Goal: Task Accomplishment & Management: Complete application form

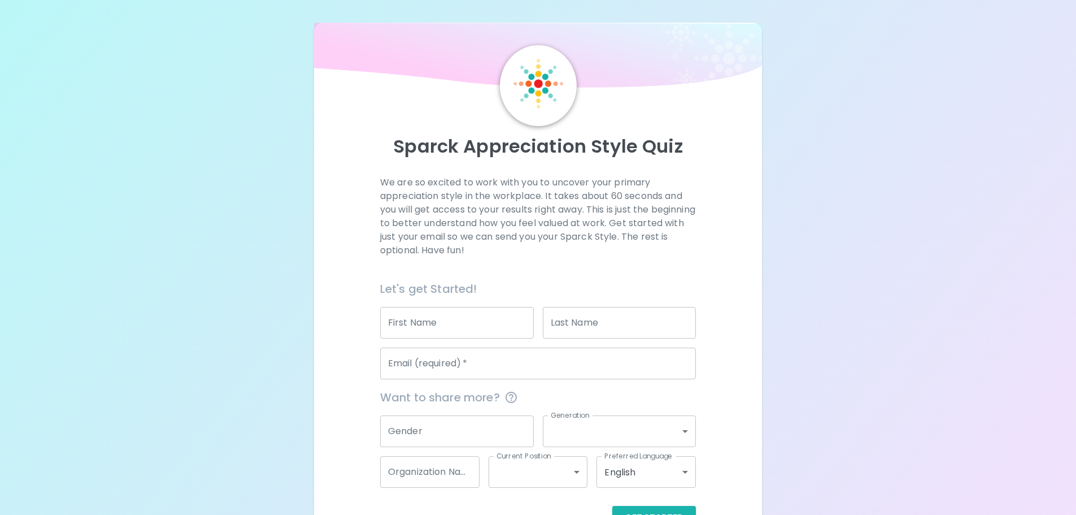
click at [438, 329] on input "First Name" at bounding box center [457, 323] width 154 height 32
type input "Krittiya"
click at [608, 321] on input "Last Name" at bounding box center [620, 323] width 154 height 32
type input "Wonglane"
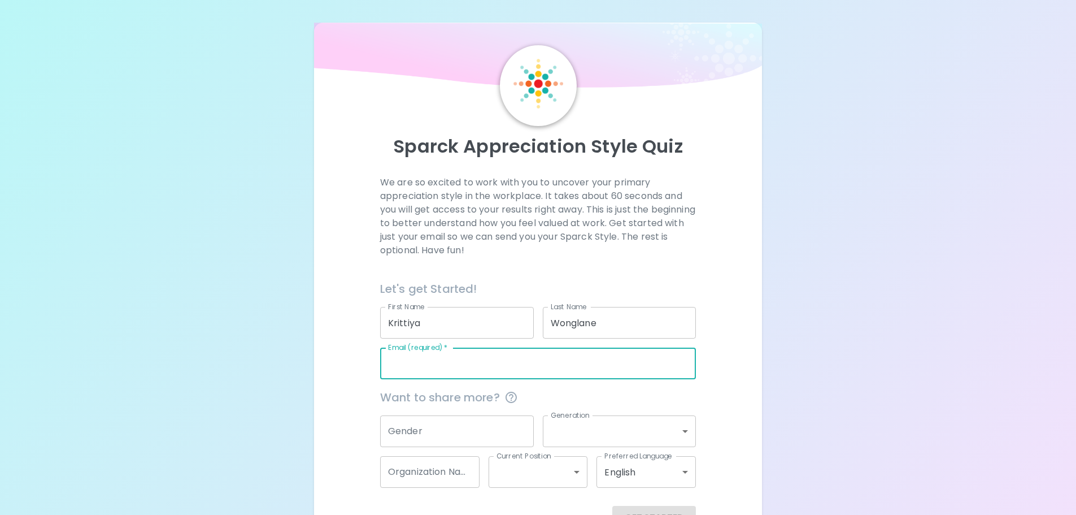
click at [525, 367] on input "Email (required)   *" at bounding box center [538, 363] width 316 height 32
type input "[EMAIL_ADDRESS][DOMAIN_NAME]"
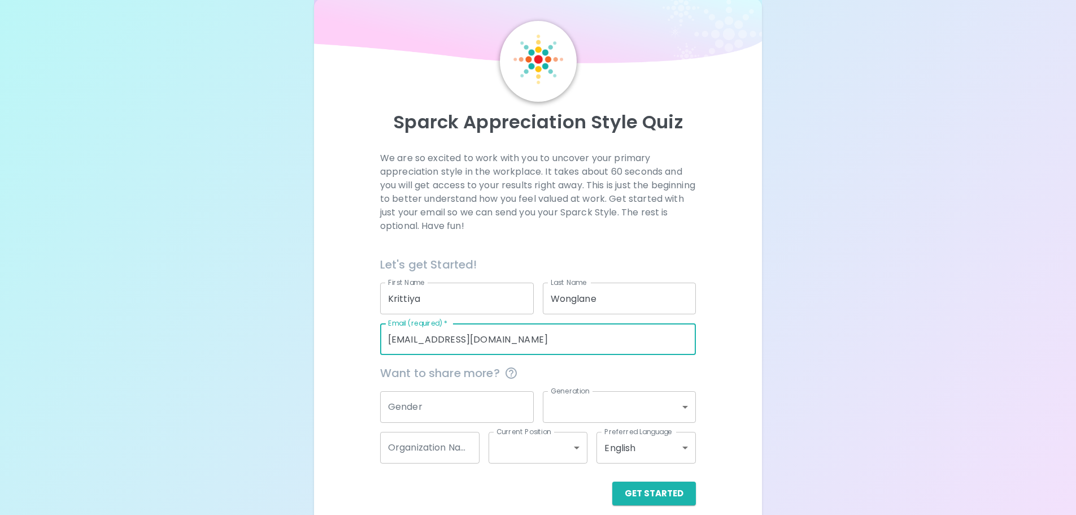
scroll to position [37, 0]
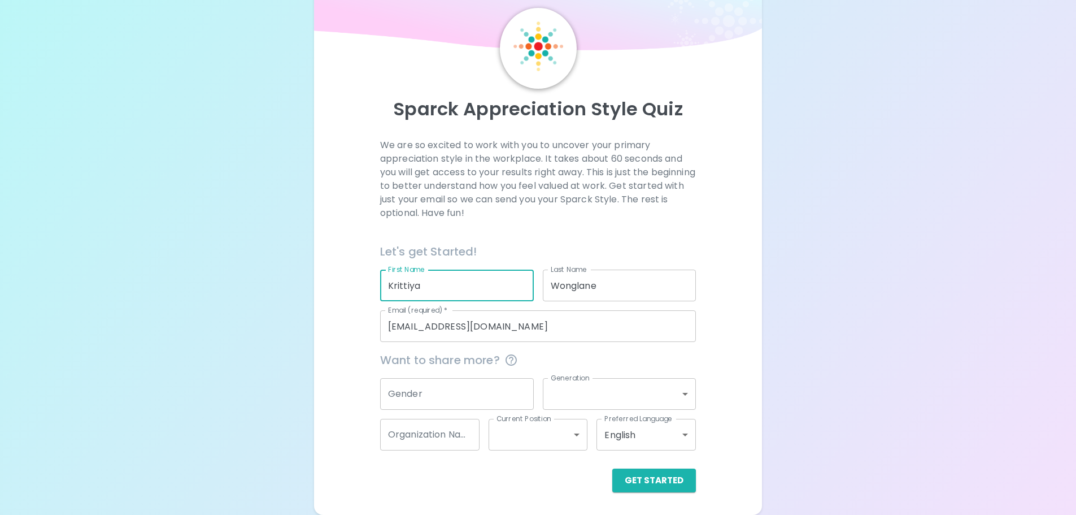
drag, startPoint x: 436, startPoint y: 288, endPoint x: 330, endPoint y: 290, distance: 106.2
click at [330, 290] on div "We are so excited to work with you to uncover your primary appreciation style i…" at bounding box center [538, 315] width 421 height 354
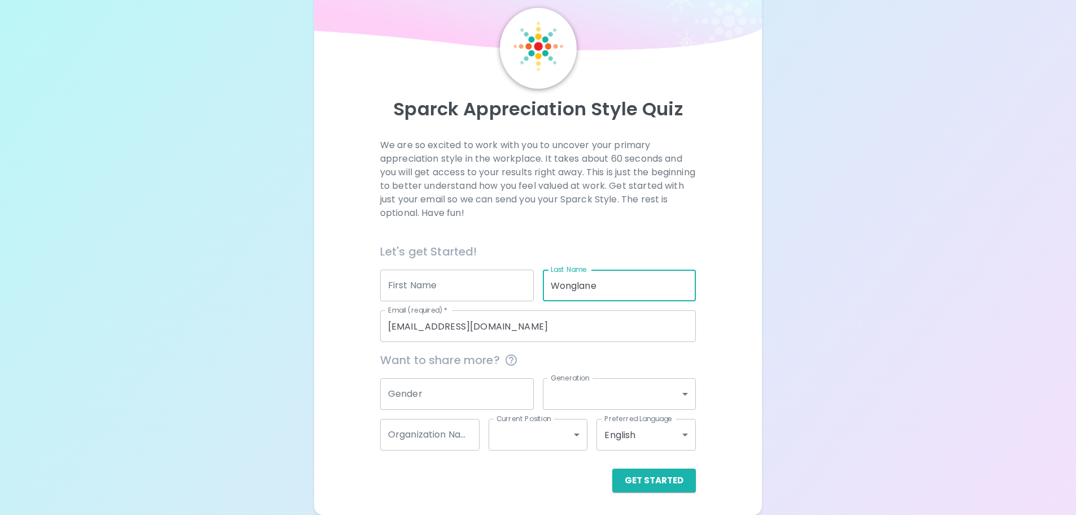
drag, startPoint x: 608, startPoint y: 288, endPoint x: 533, endPoint y: 288, distance: 75.1
click at [533, 288] on div "Let's get Started! First Name First Name Last Name [PERSON_NAME] Last Name Emai…" at bounding box center [533, 287] width 325 height 108
click at [717, 272] on div "We are so excited to work with you to uncover your primary appreciation style i…" at bounding box center [538, 315] width 421 height 354
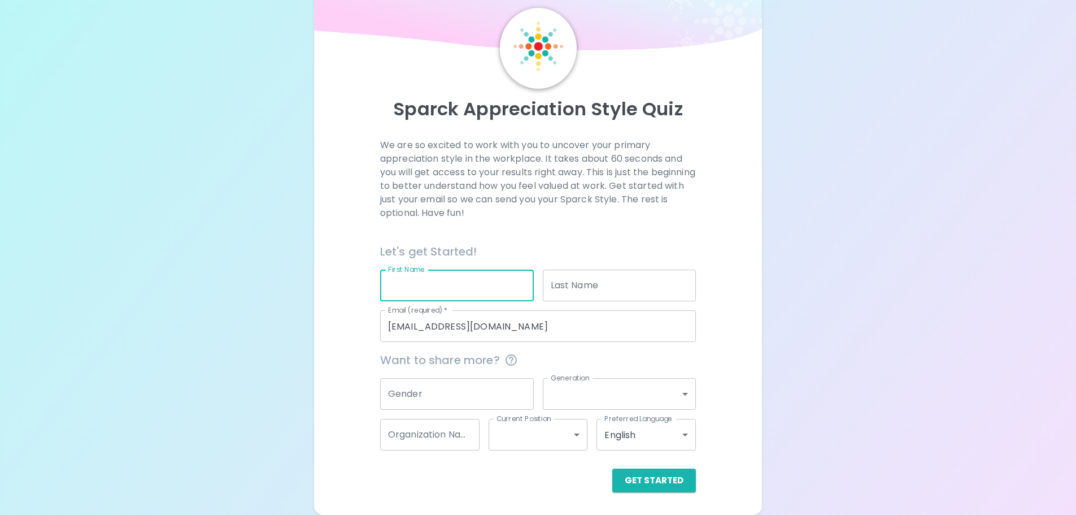
click at [430, 286] on input "First Name" at bounding box center [457, 285] width 154 height 32
type input "Krittiya"
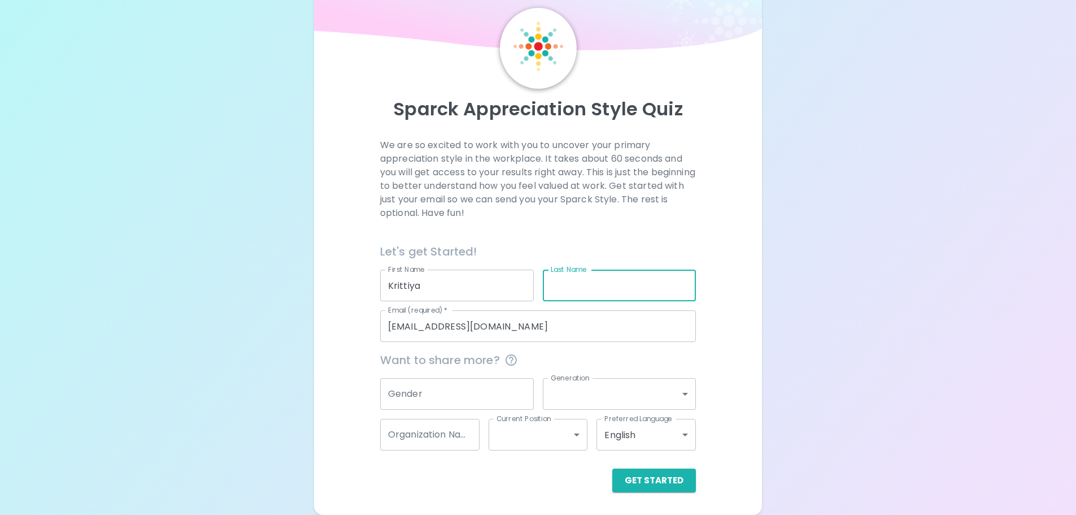
click at [564, 289] on input "Last Name" at bounding box center [620, 285] width 154 height 32
type input "Wonglane"
click at [709, 341] on div "We are so excited to work with you to uncover your primary appreciation style i…" at bounding box center [538, 315] width 421 height 354
click at [666, 478] on button "Get Started" at bounding box center [654, 480] width 84 height 24
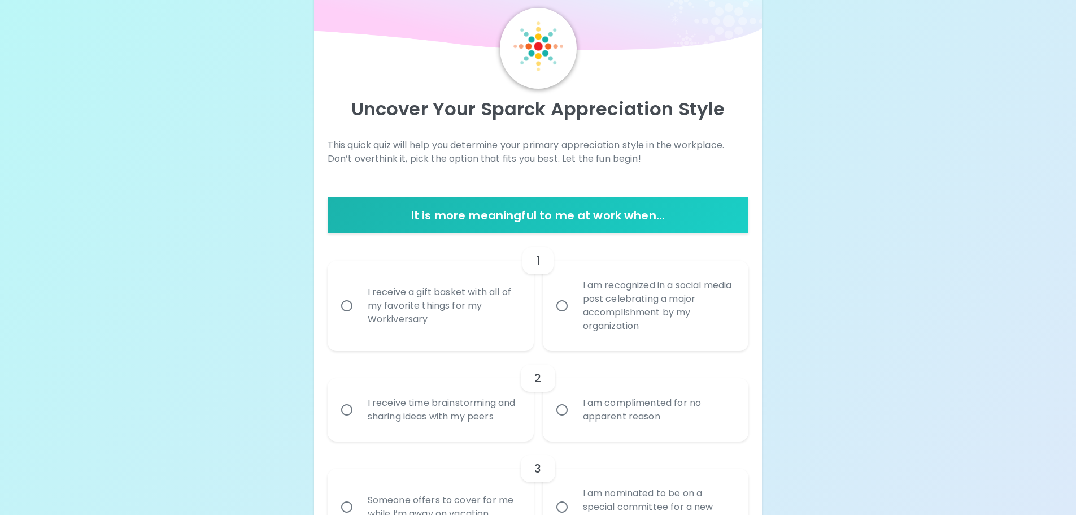
click at [347, 306] on input "I receive a gift basket with all of my favorite things for my Workiversary" at bounding box center [347, 306] width 24 height 24
radio input "true"
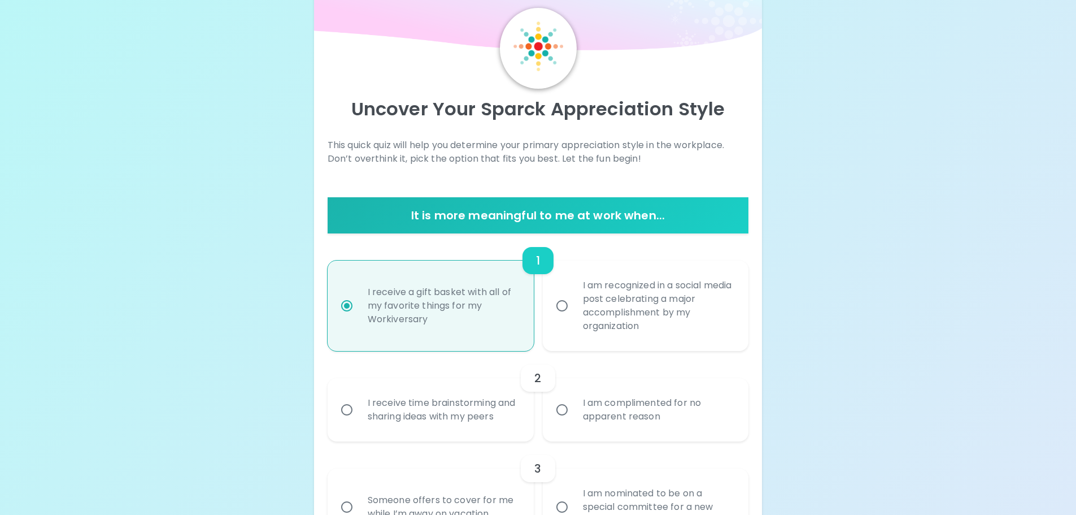
scroll to position [128, 0]
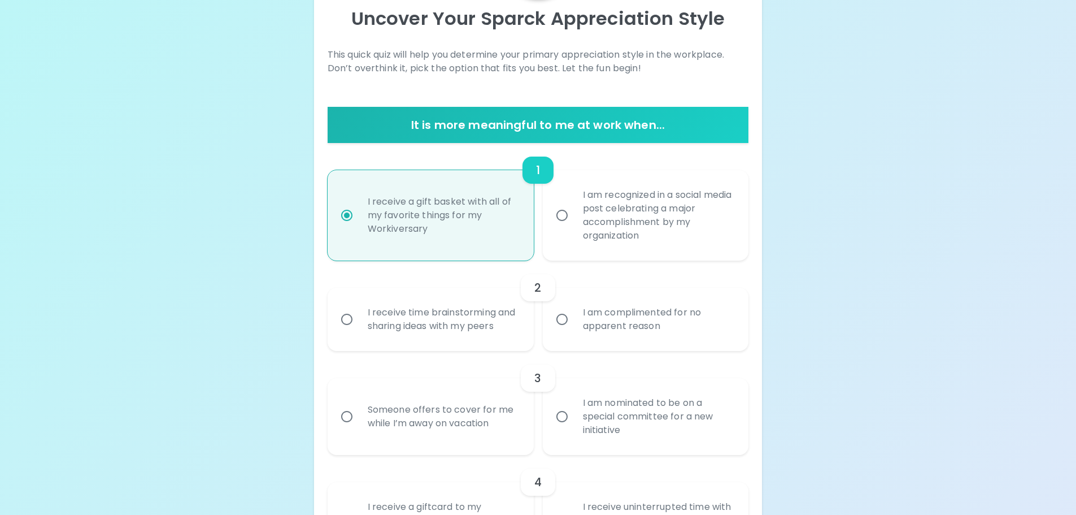
click at [345, 325] on input "I receive time brainstorming and sharing ideas with my peers" at bounding box center [347, 319] width 24 height 24
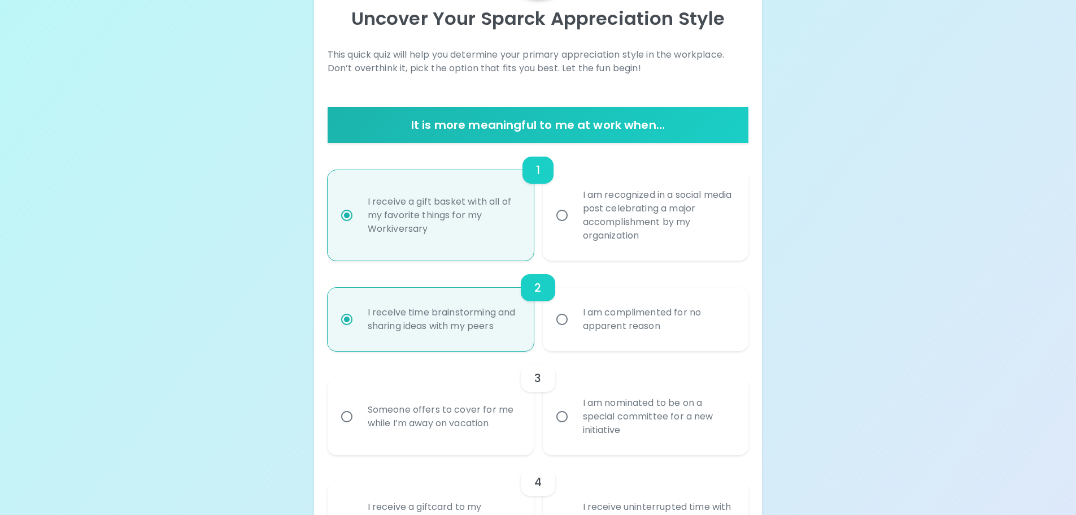
scroll to position [218, 0]
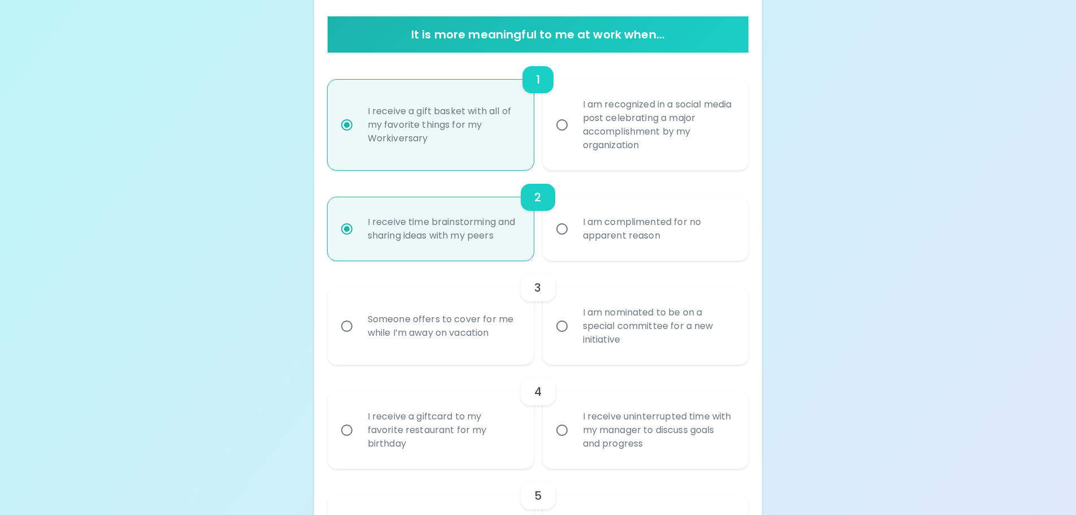
radio input "true"
click at [345, 326] on input "Someone offers to cover for me while I’m away on vacation" at bounding box center [347, 326] width 24 height 24
radio input "false"
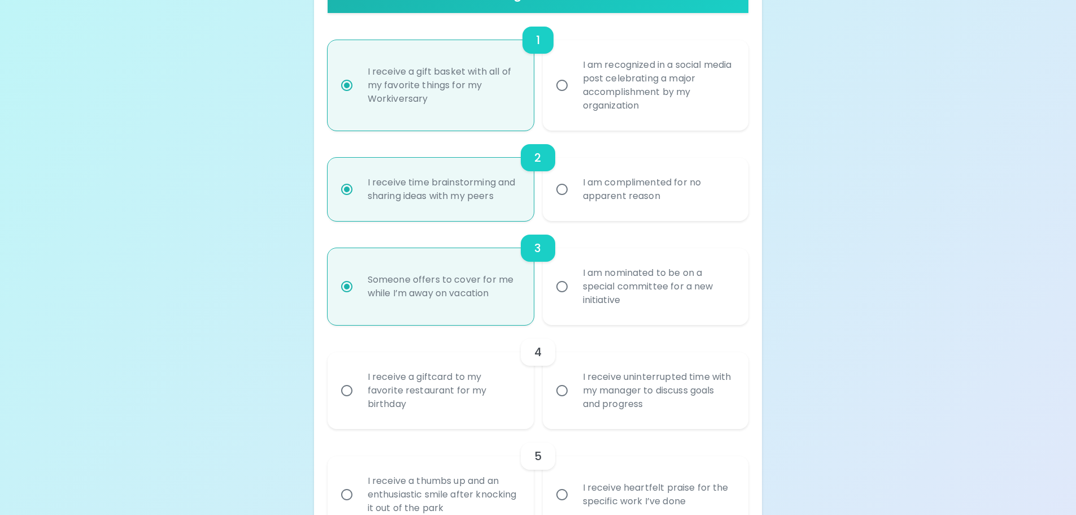
scroll to position [252, 0]
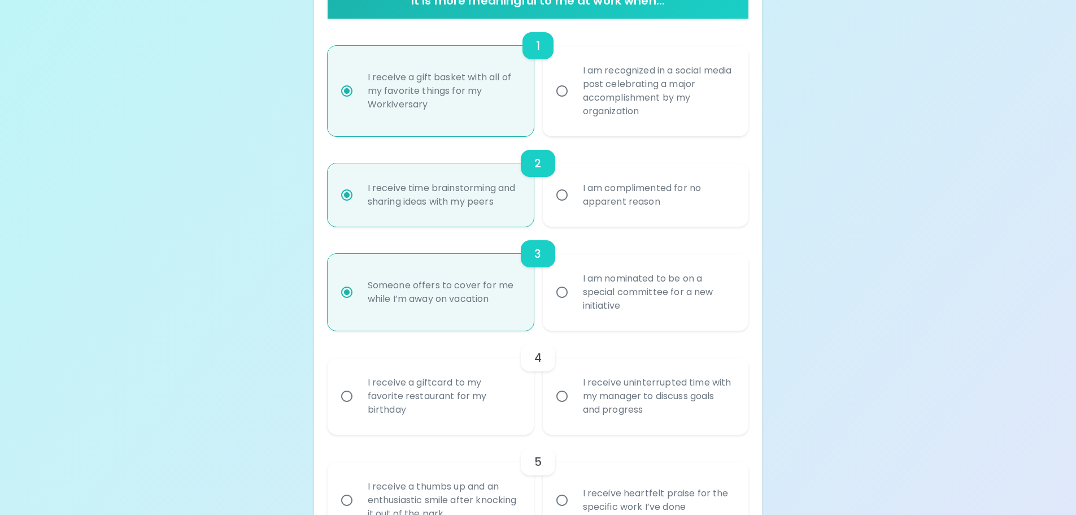
radio input "true"
click at [348, 401] on input "I receive a giftcard to my favorite restaurant for my birthday" at bounding box center [347, 396] width 24 height 24
radio input "false"
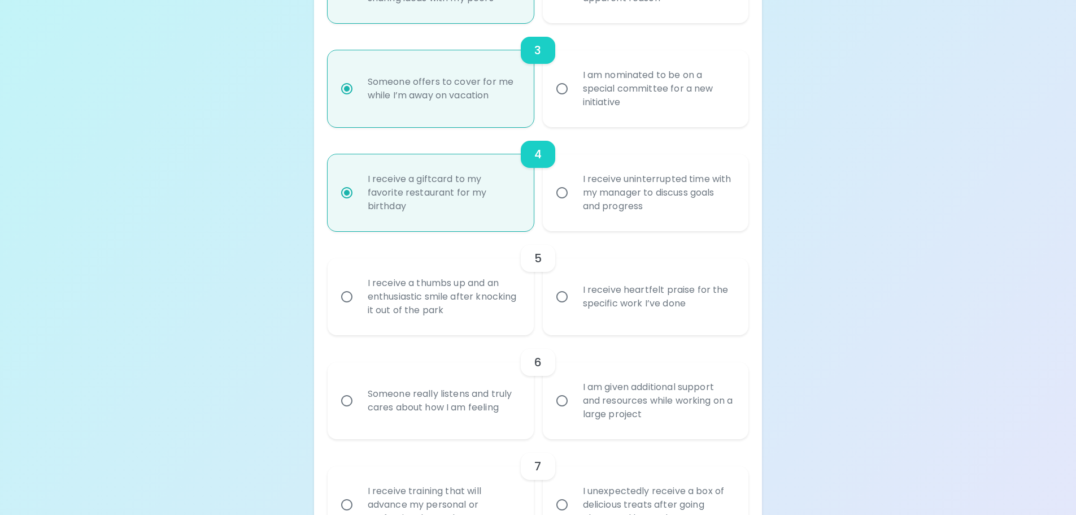
scroll to position [342, 0]
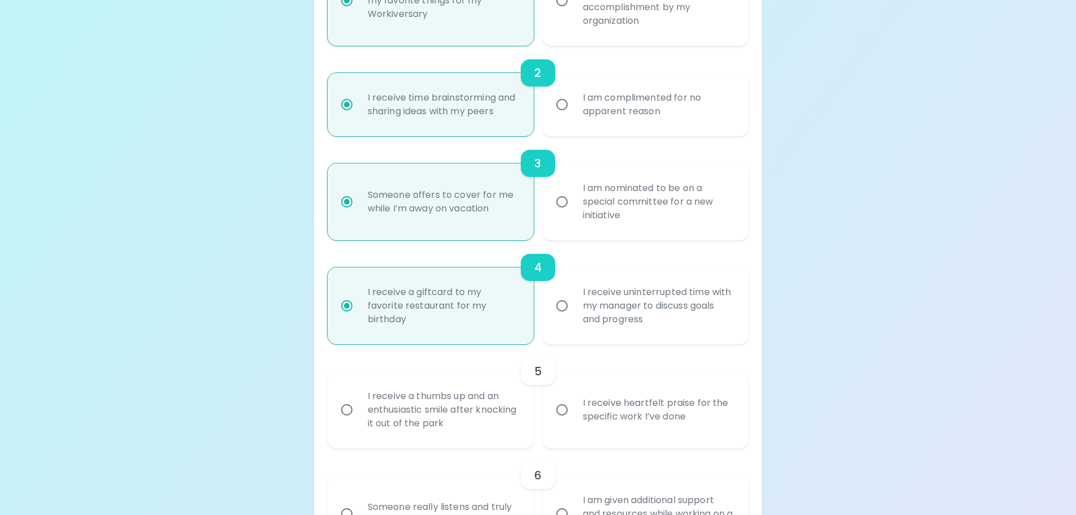
radio input "true"
click at [569, 408] on input "I receive heartfelt praise for the specific work I’ve done" at bounding box center [562, 410] width 24 height 24
radio input "false"
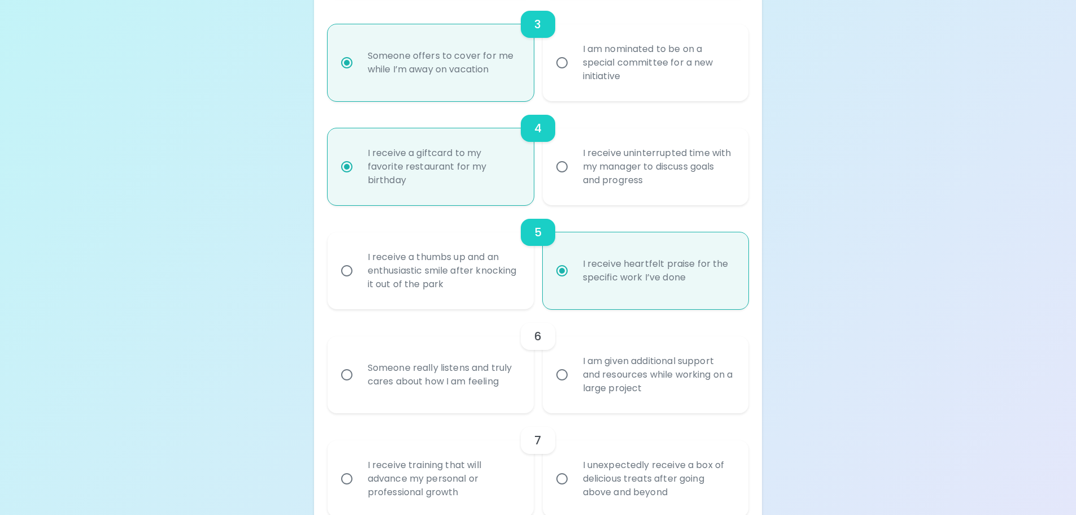
scroll to position [546, 0]
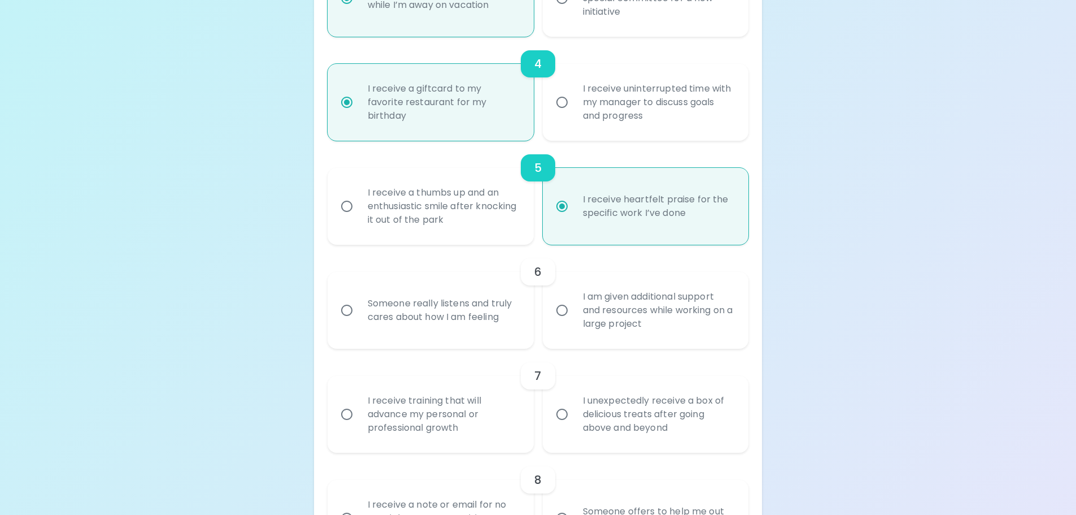
radio input "true"
click at [343, 315] on input "Someone really listens and truly cares about how I am feeling" at bounding box center [347, 310] width 24 height 24
radio input "false"
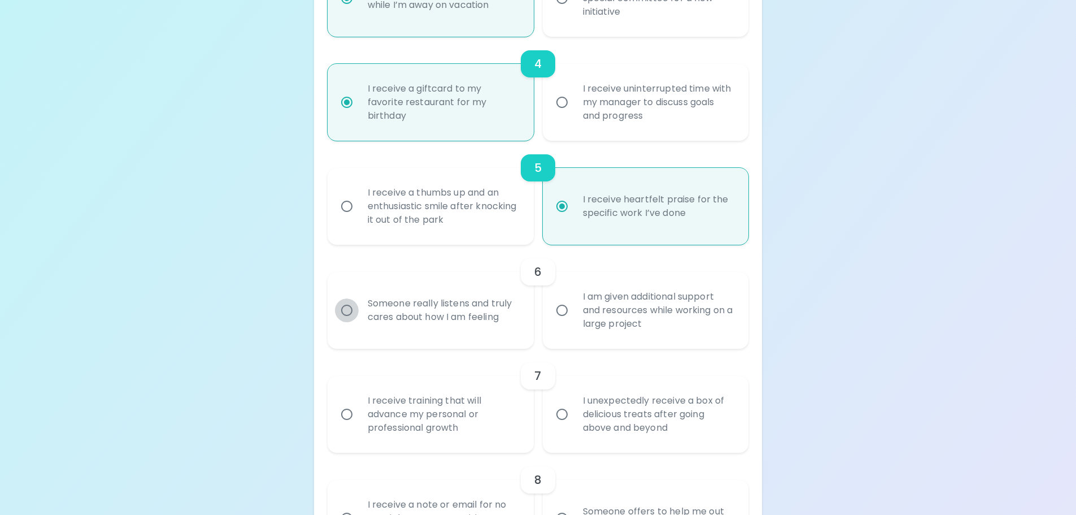
radio input "false"
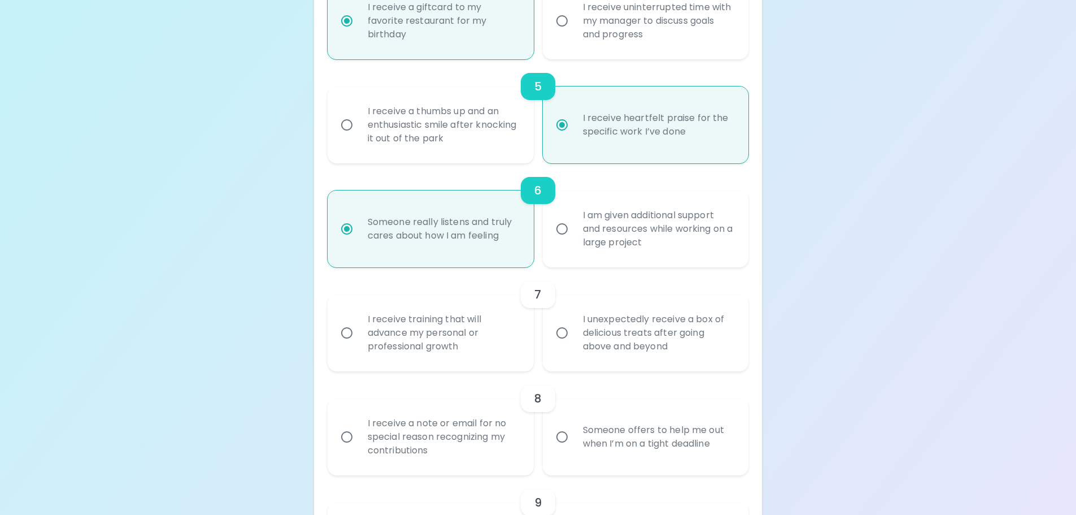
scroll to position [636, 0]
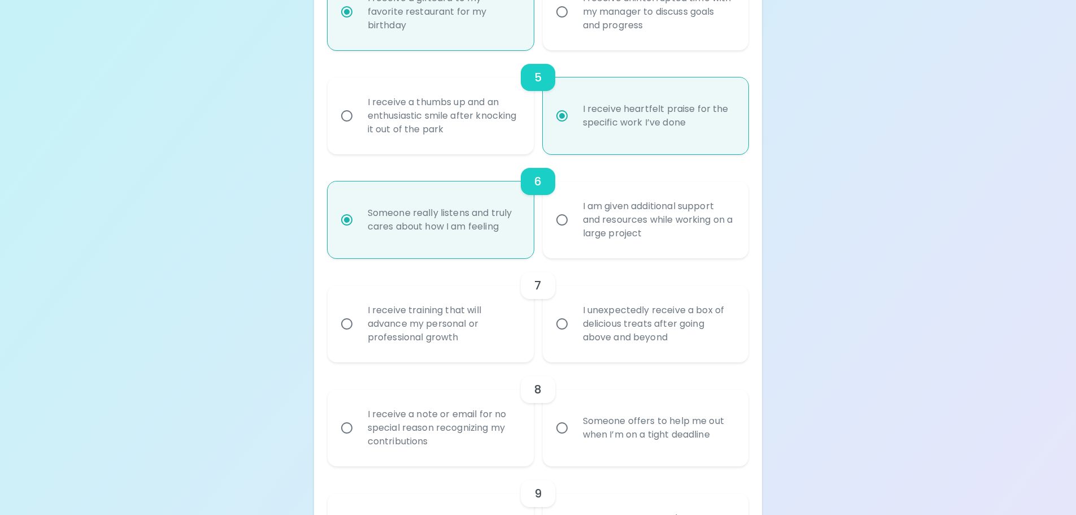
radio input "true"
click at [345, 321] on input "I receive training that will advance my personal or professional growth" at bounding box center [347, 324] width 24 height 24
radio input "false"
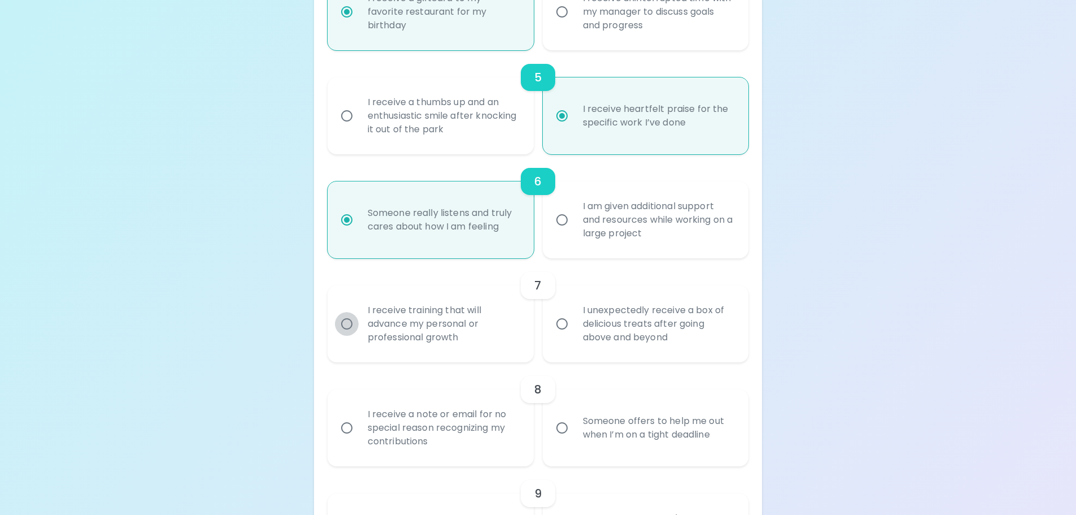
radio input "false"
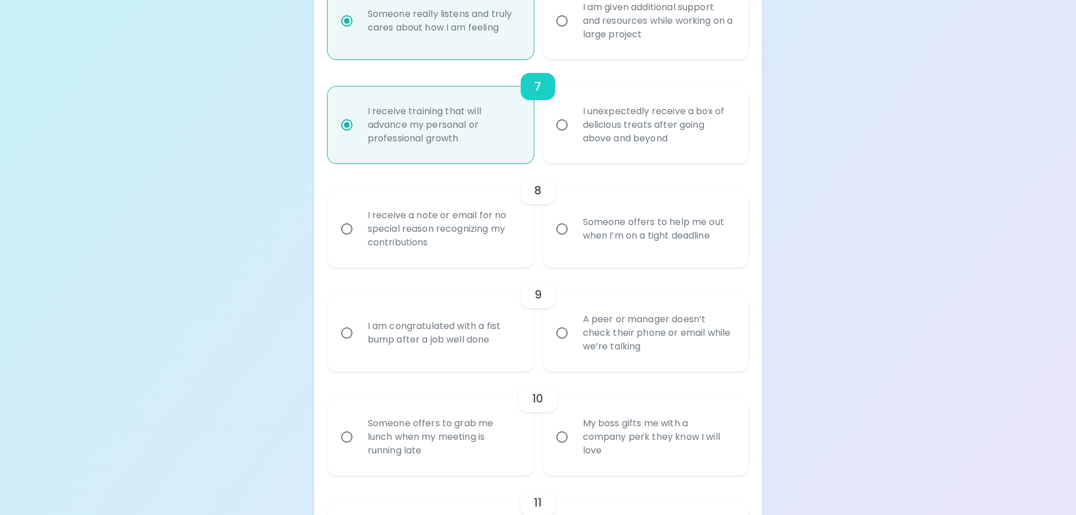
scroll to position [839, 0]
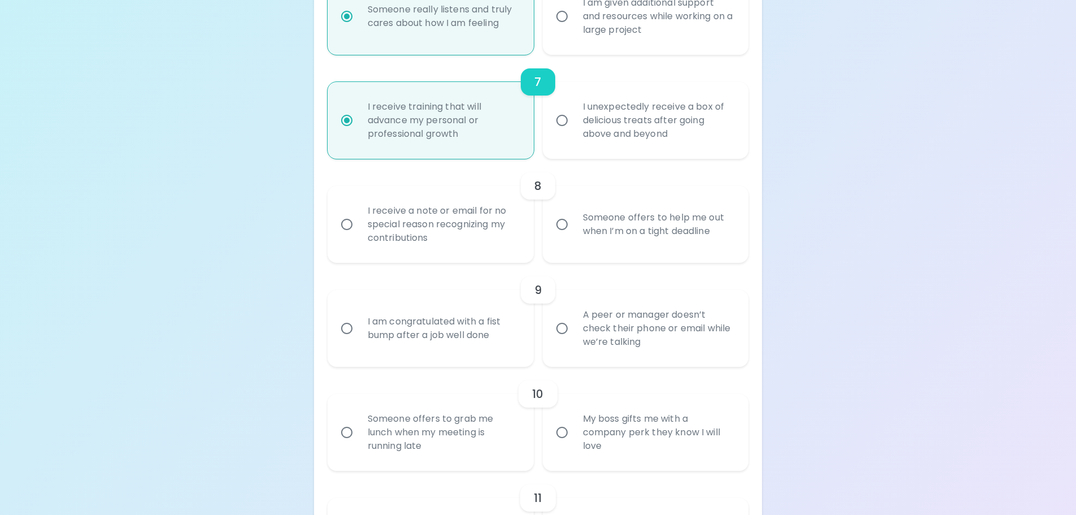
radio input "true"
click at [571, 227] on input "Someone offers to help me out when I’m on a tight deadline" at bounding box center [562, 224] width 24 height 24
radio input "false"
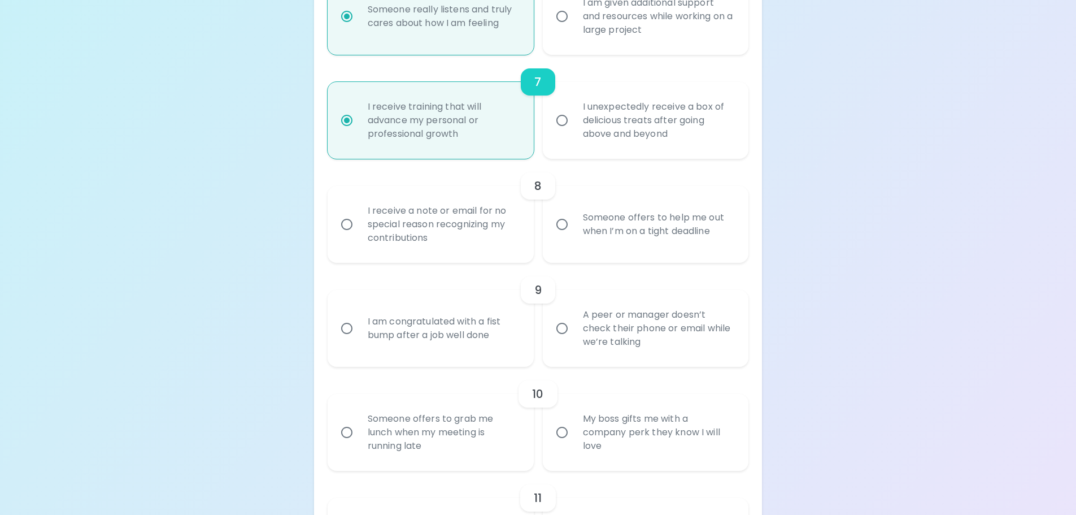
radio input "false"
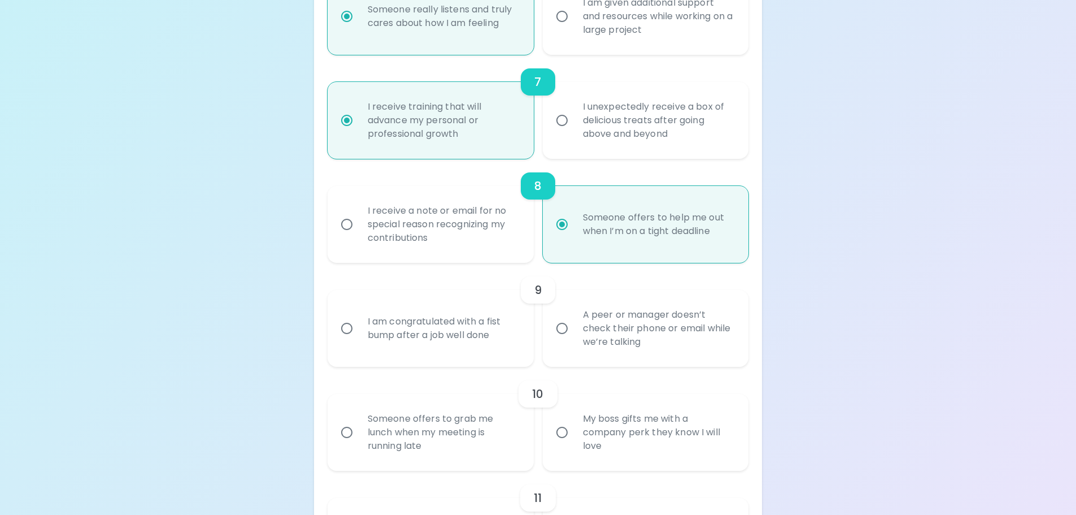
scroll to position [930, 0]
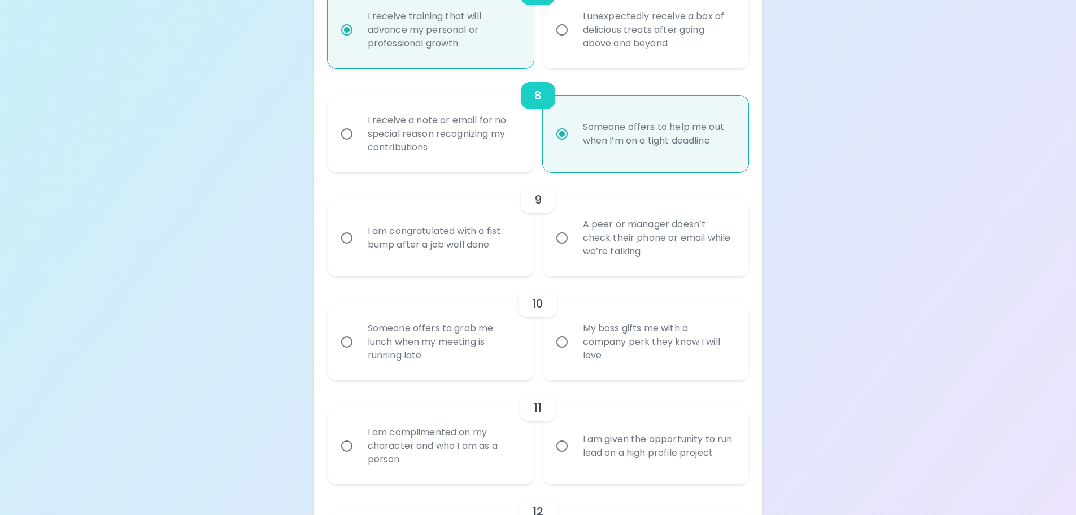
radio input "true"
click at [564, 243] on input "A peer or manager doesn’t check their phone or email while we’re talking" at bounding box center [562, 238] width 24 height 24
radio input "false"
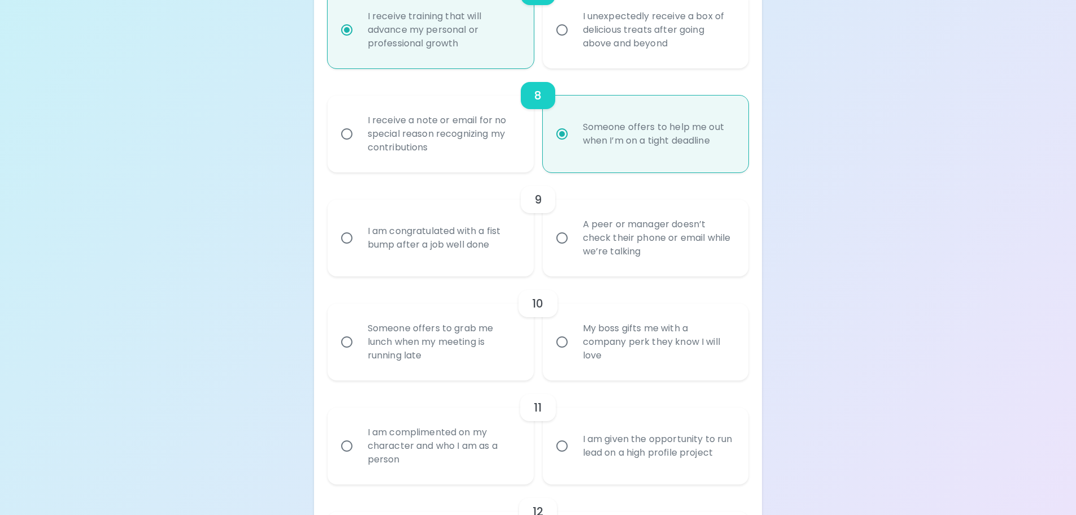
radio input "false"
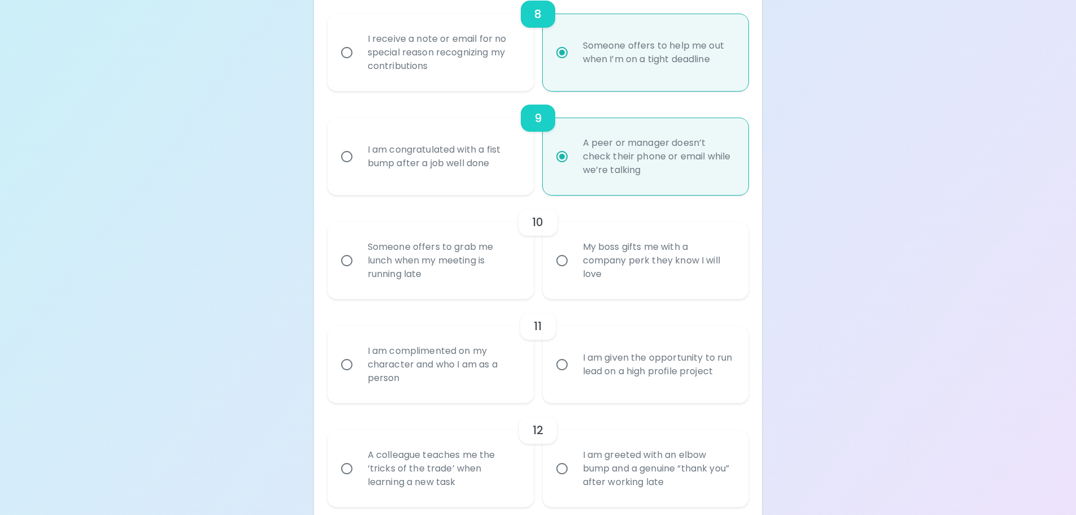
scroll to position [1020, 0]
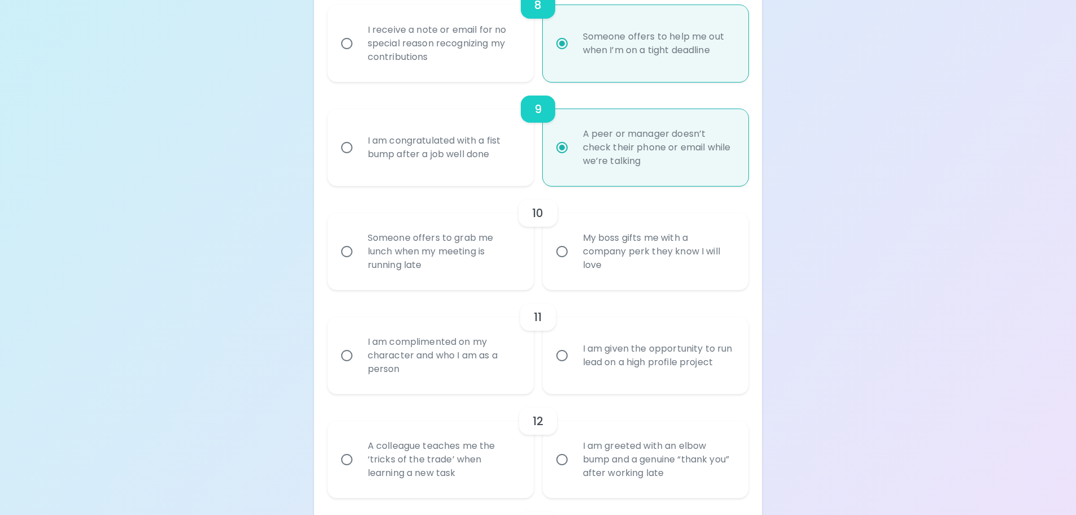
radio input "true"
click at [554, 251] on input "My boss gifts me with a company perk they know I will love" at bounding box center [562, 251] width 24 height 24
radio input "false"
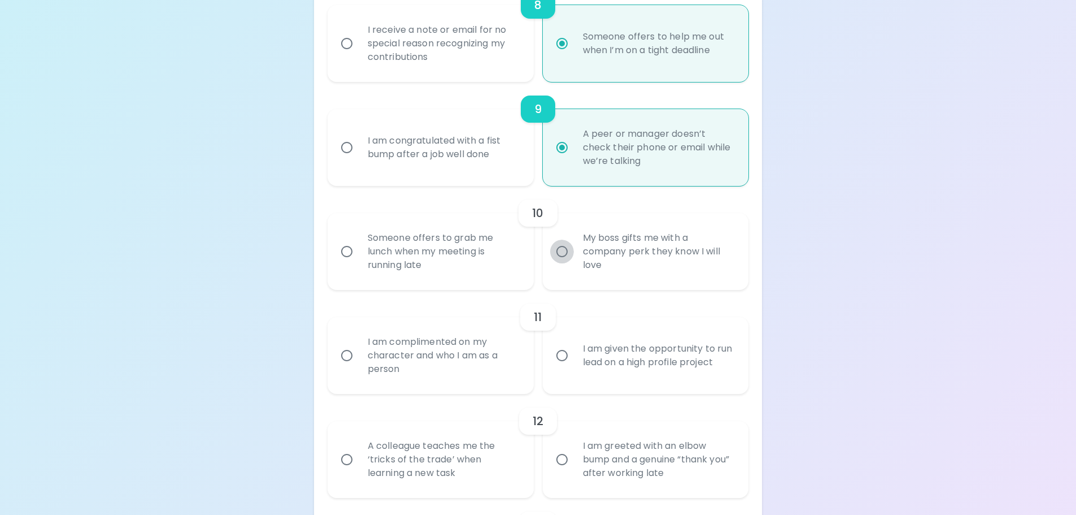
radio input "false"
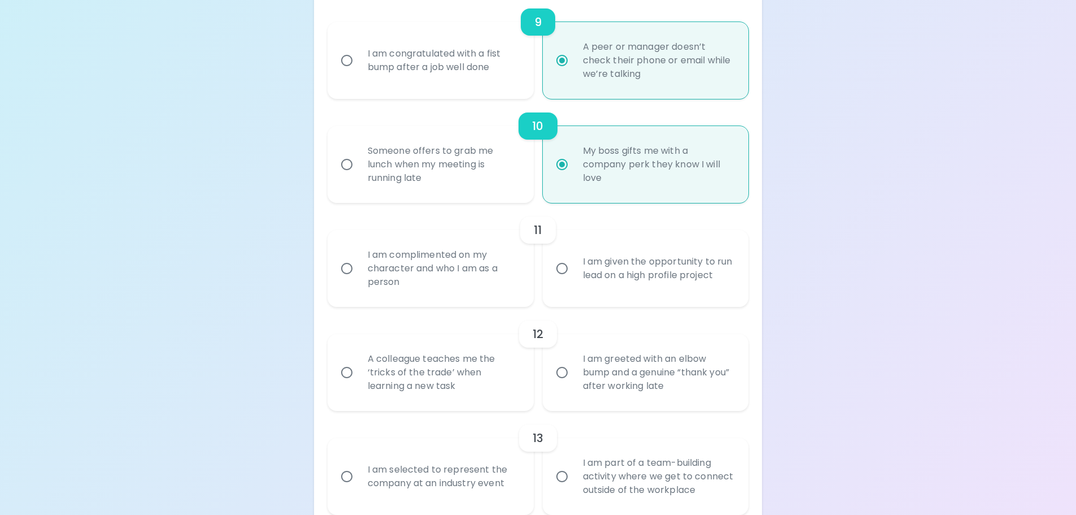
scroll to position [1111, 0]
radio input "true"
click at [353, 267] on input "I am complimented on my character and who I am as a person" at bounding box center [347, 265] width 24 height 24
radio input "false"
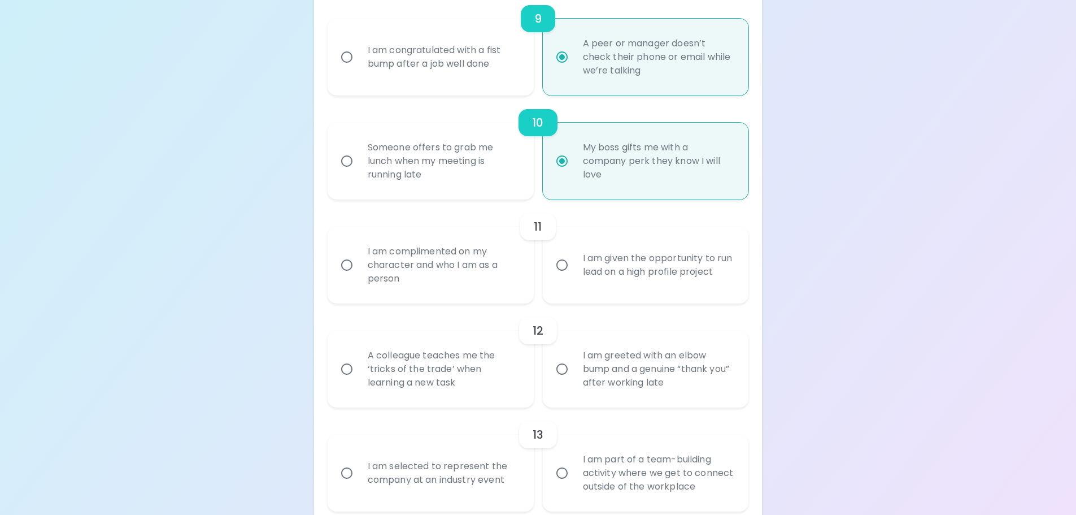
radio input "false"
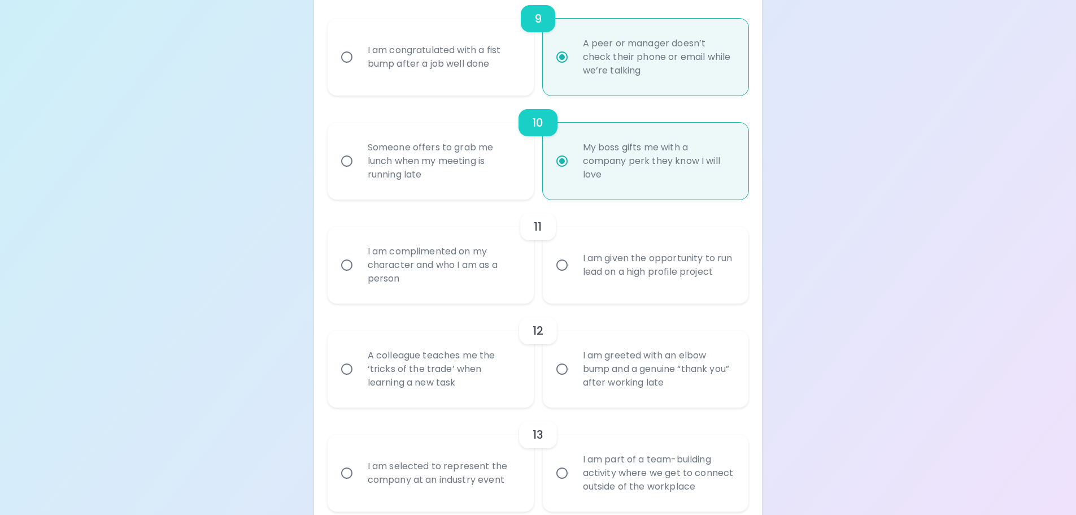
radio input "false"
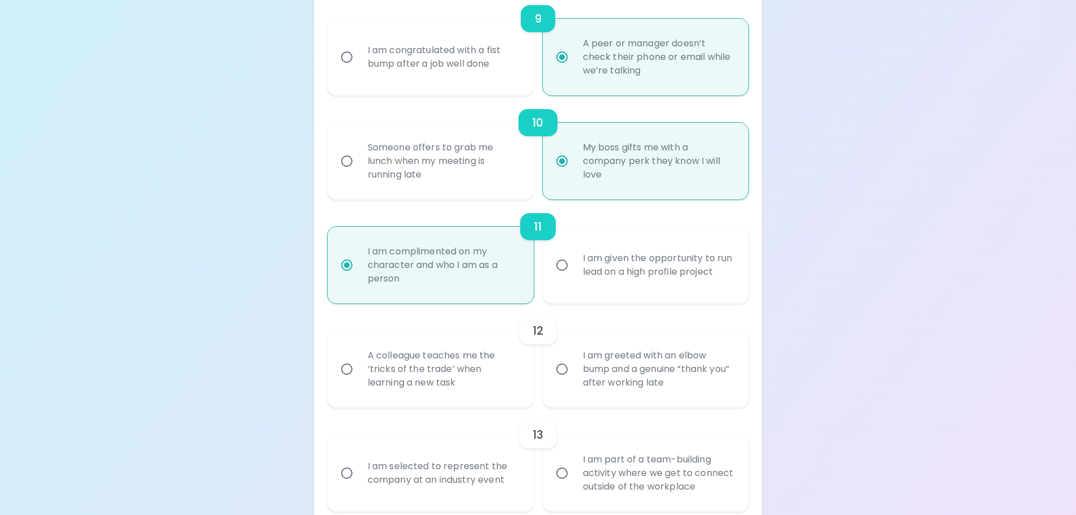
scroll to position [1201, 0]
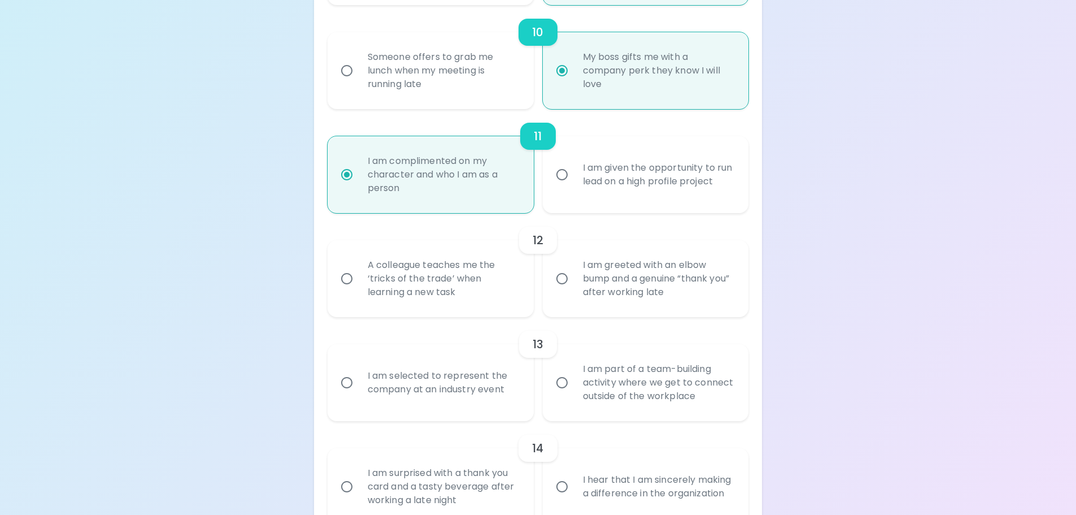
radio input "true"
click at [346, 281] on input "A colleague teaches me the ‘tricks of the trade’ when learning a new task" at bounding box center [347, 279] width 24 height 24
radio input "false"
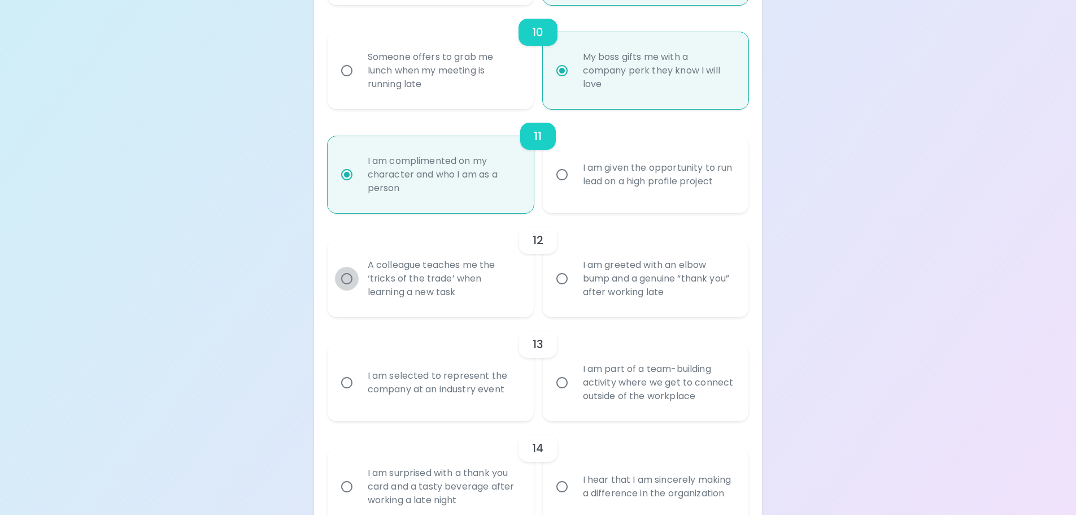
radio input "false"
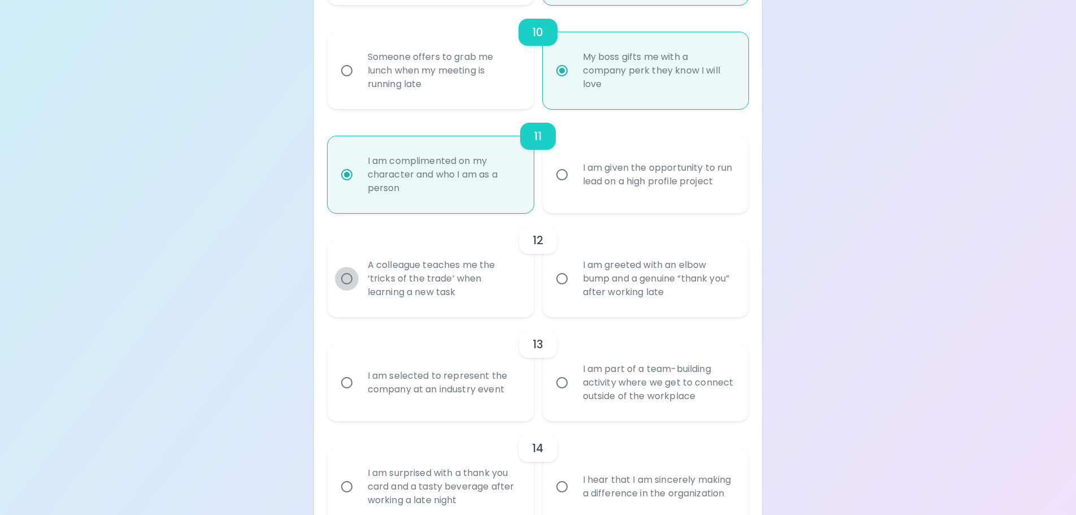
radio input "false"
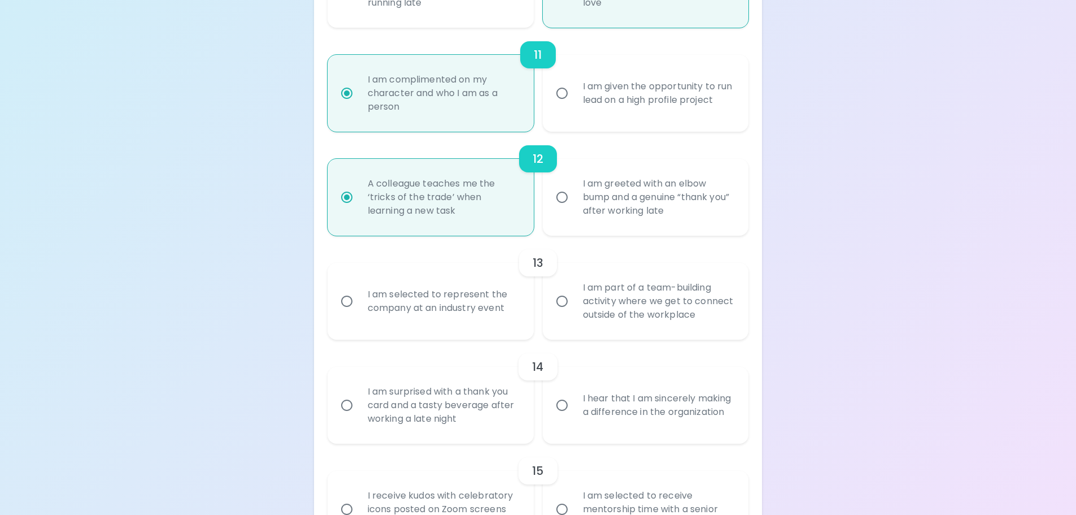
scroll to position [1291, 0]
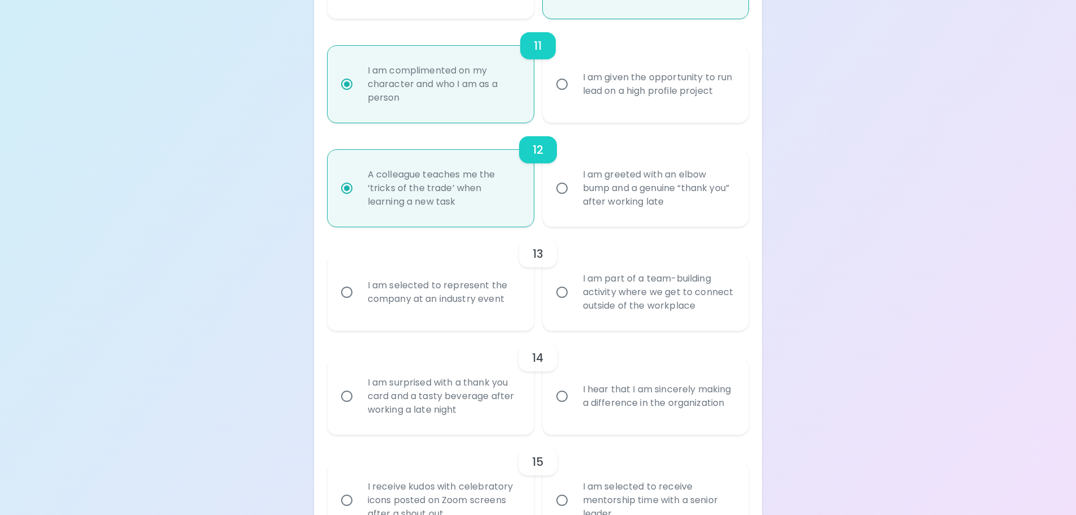
radio input "true"
click at [568, 296] on input "I am part of a team-building activity where we get to connect outside of the wo…" at bounding box center [562, 292] width 24 height 24
radio input "false"
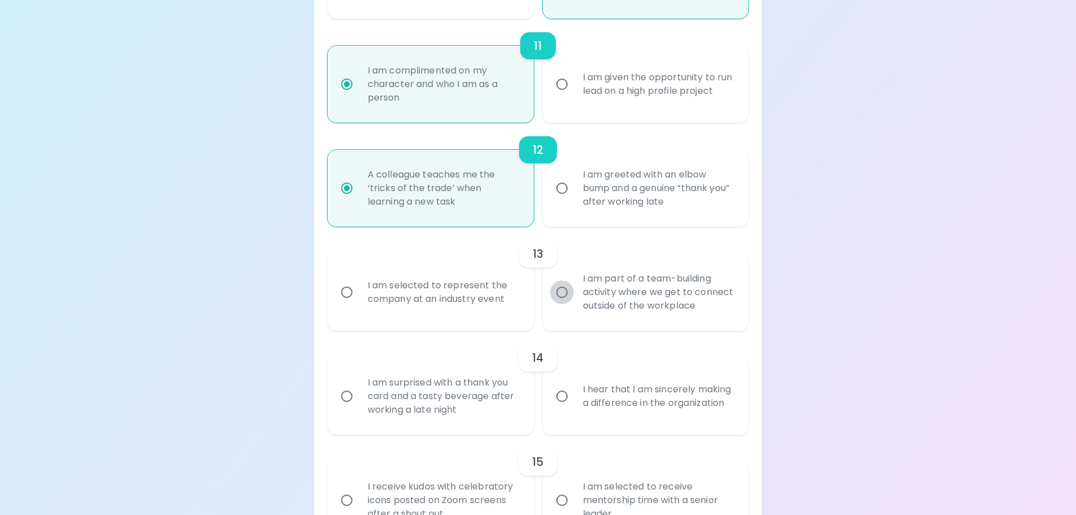
radio input "false"
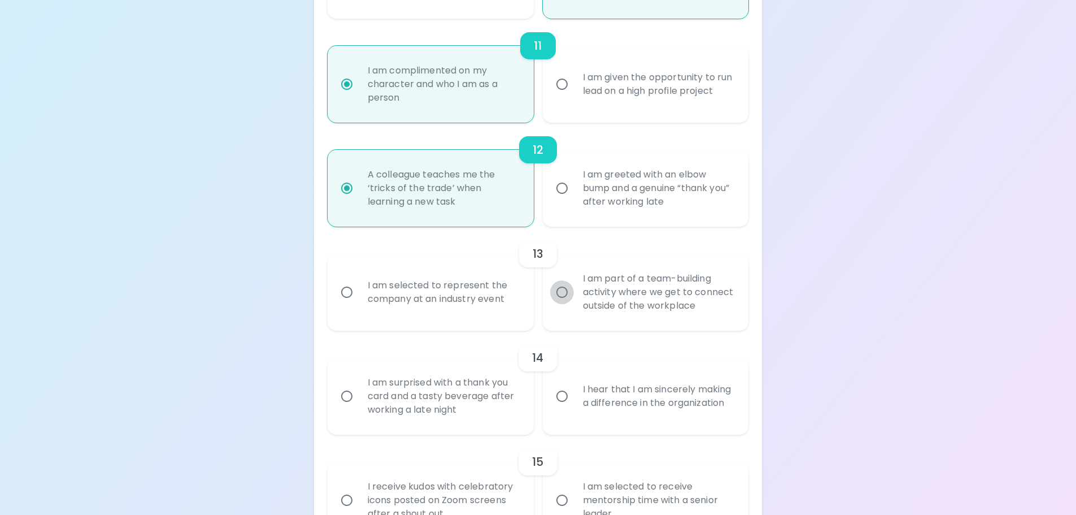
radio input "false"
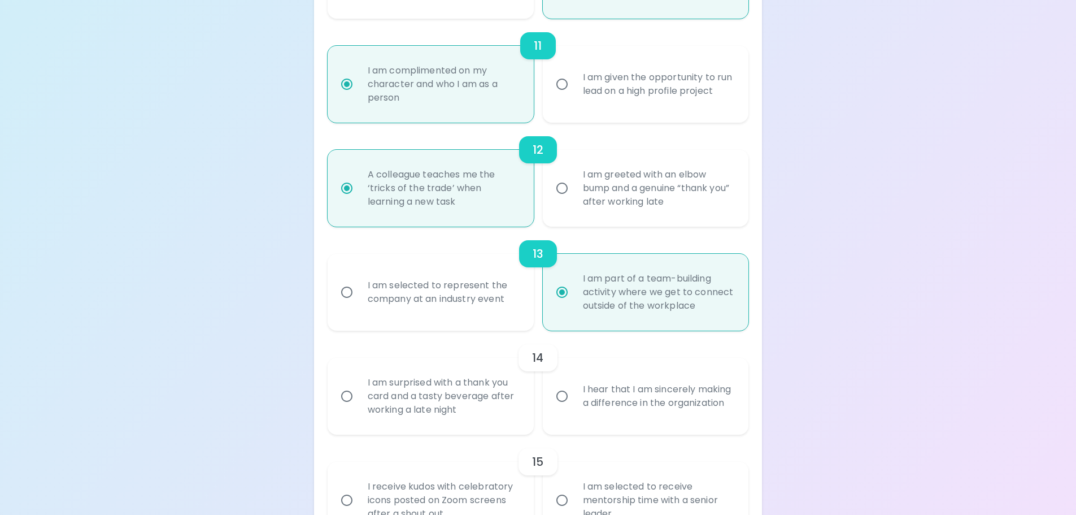
scroll to position [1370, 0]
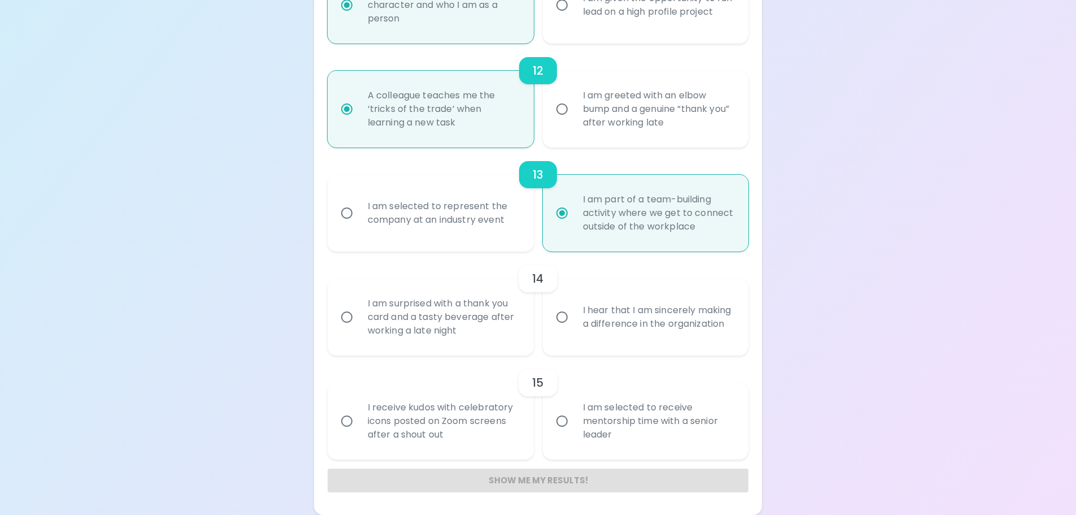
radio input "true"
click at [347, 316] on input "I am surprised with a thank you card and a tasty beverage after working a late …" at bounding box center [347, 317] width 24 height 24
radio input "false"
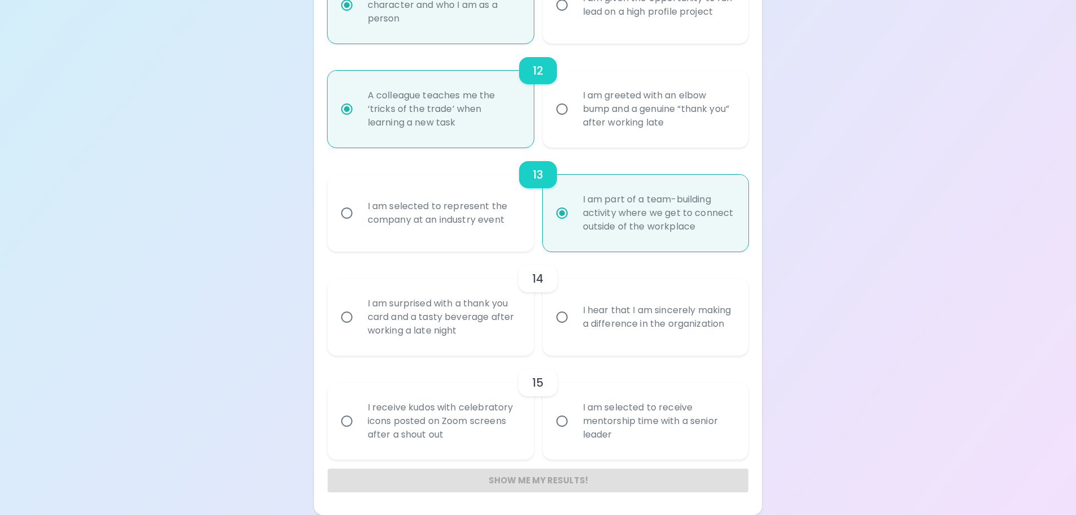
radio input "false"
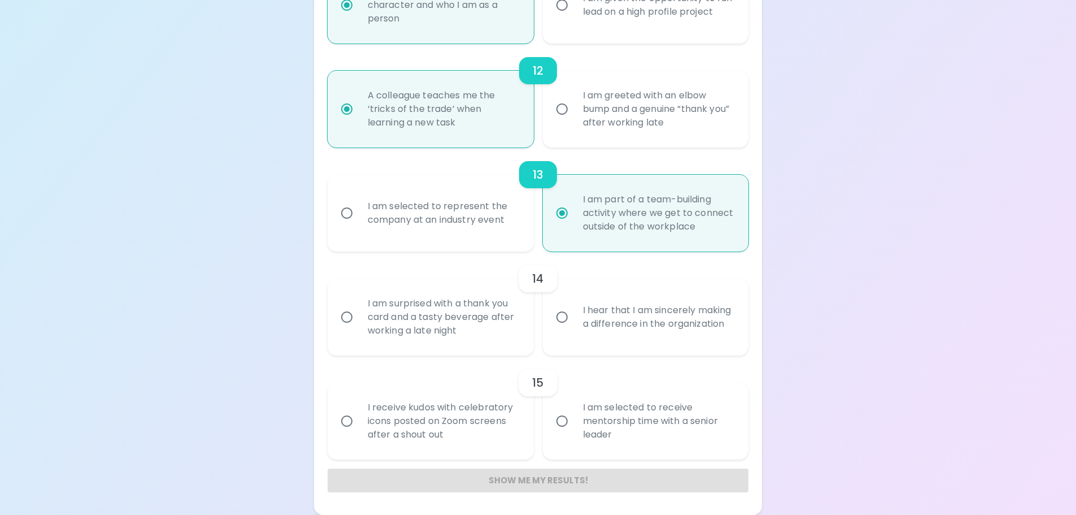
radio input "false"
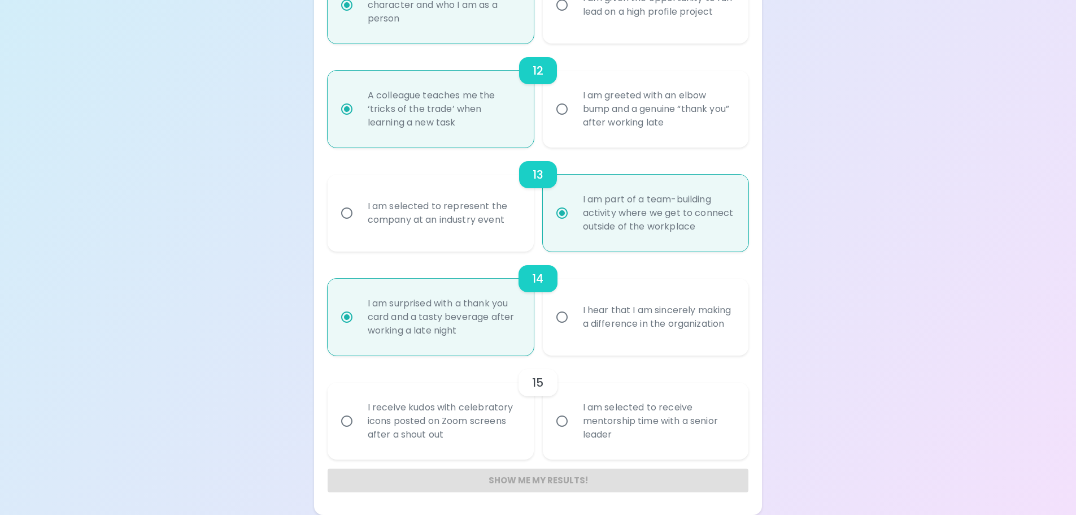
radio input "true"
click at [346, 421] on input "I receive kudos with celebratory icons posted on Zoom screens after a shout out" at bounding box center [347, 421] width 24 height 24
radio input "false"
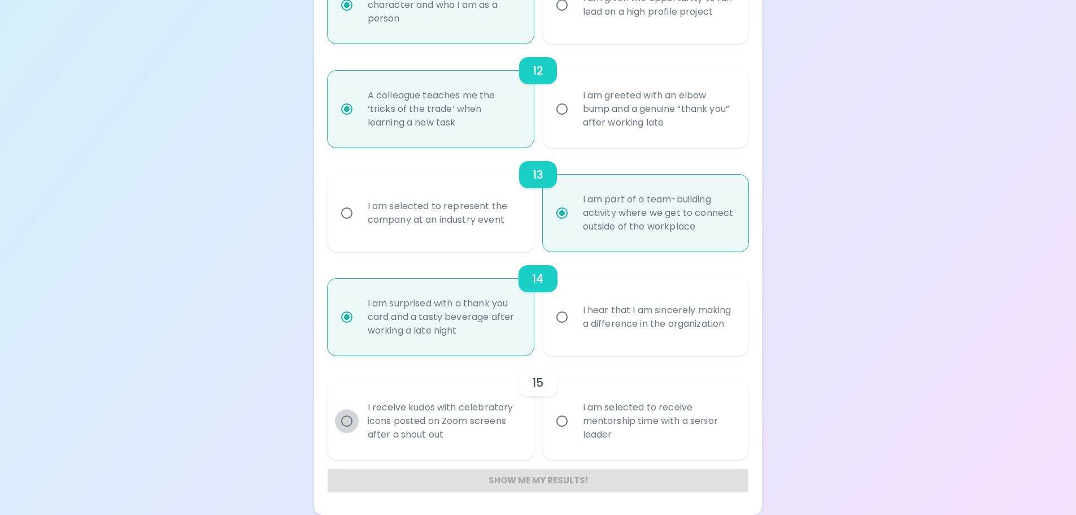
radio input "false"
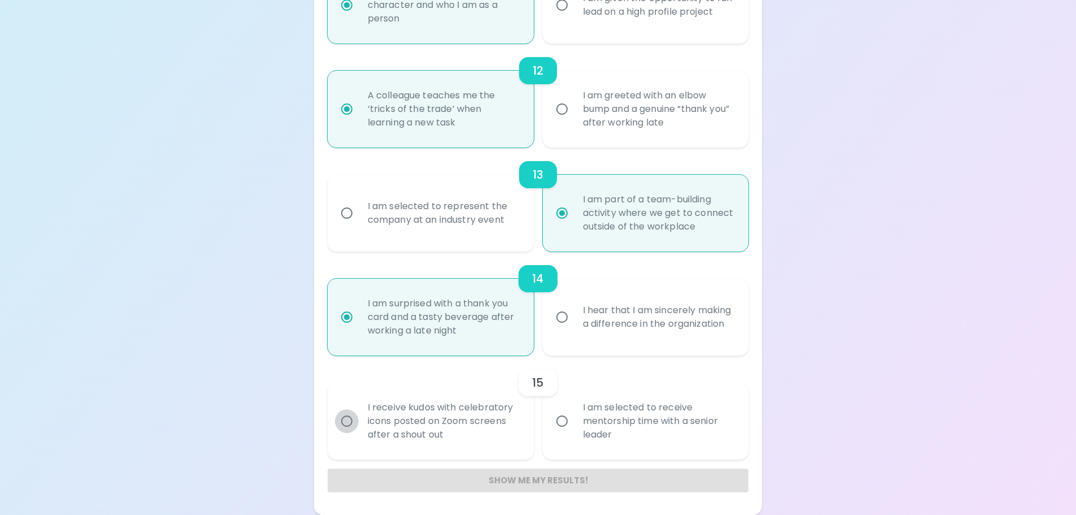
radio input "false"
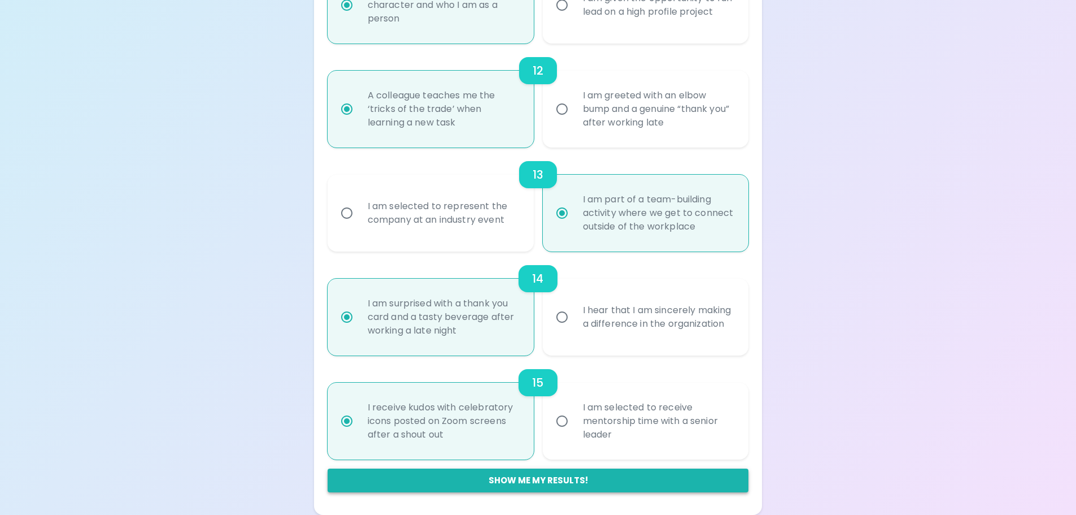
radio input "true"
click at [530, 477] on button "Show me my results!" at bounding box center [538, 480] width 421 height 24
radio input "false"
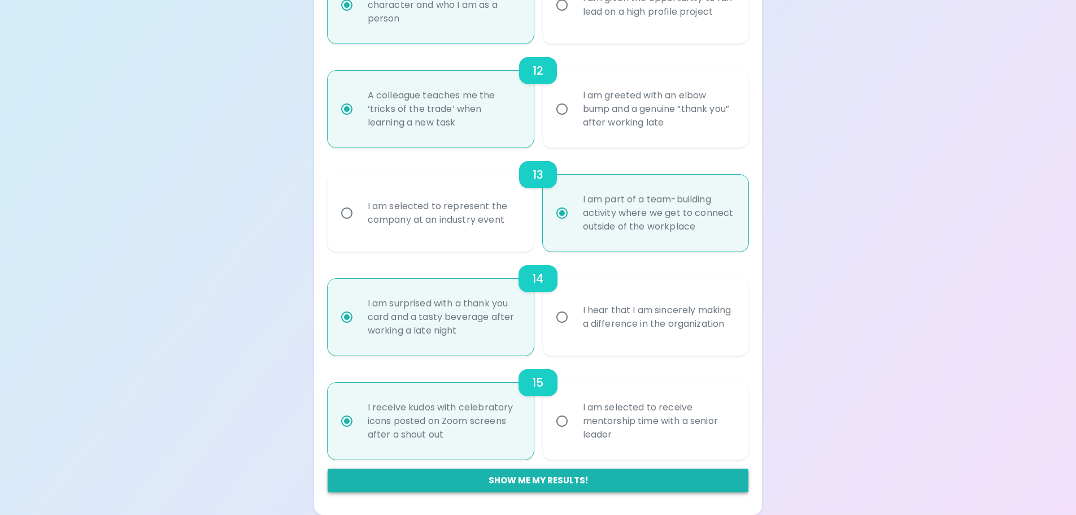
radio input "false"
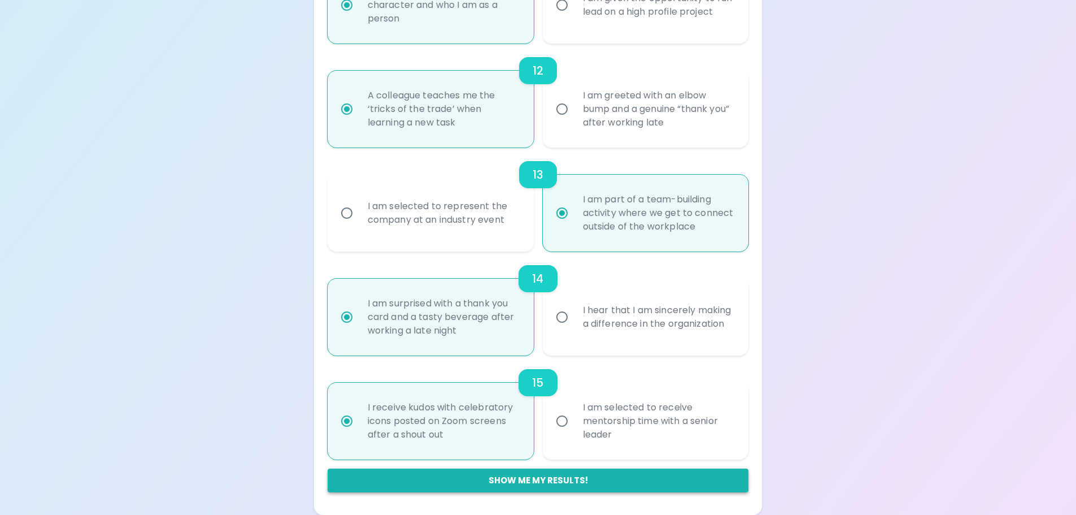
radio input "false"
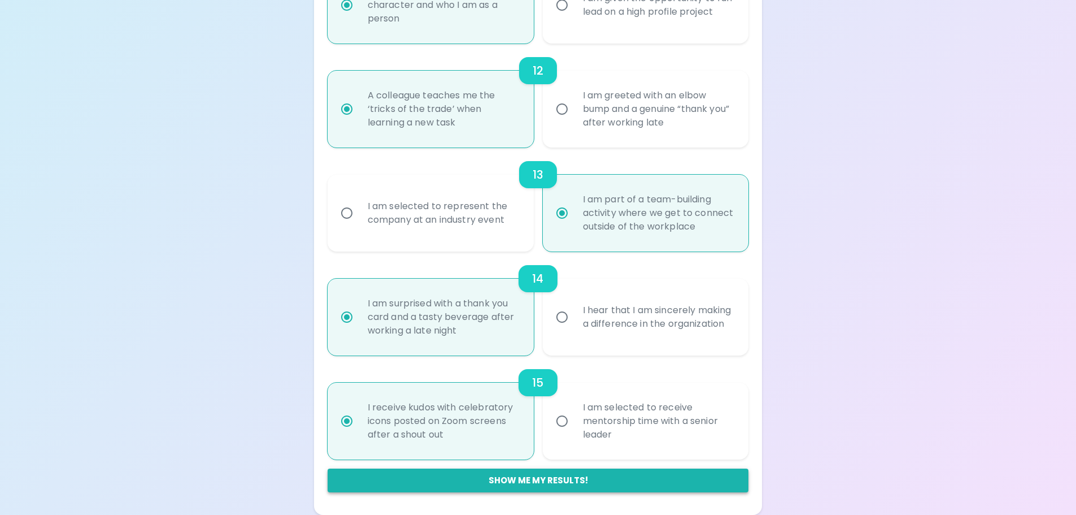
radio input "false"
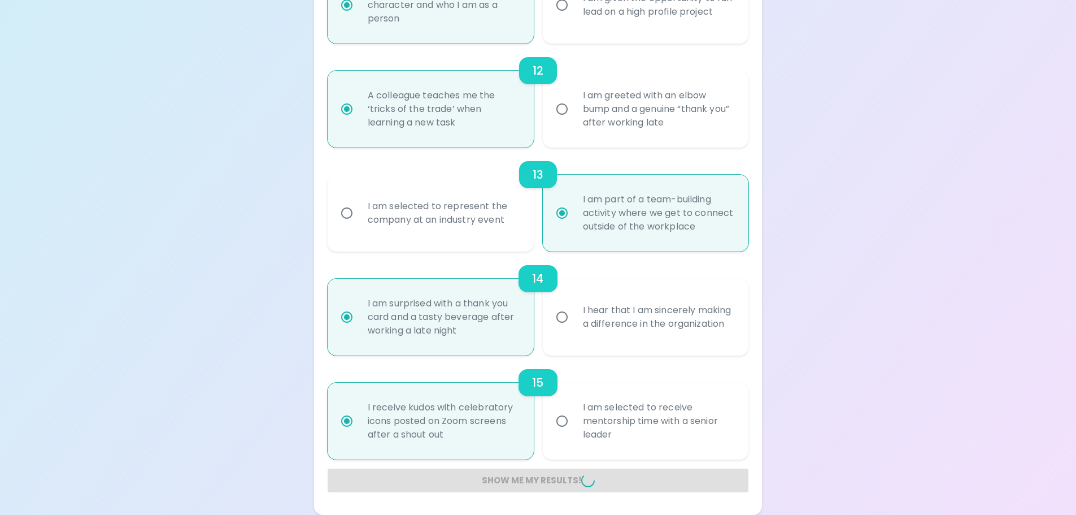
radio input "false"
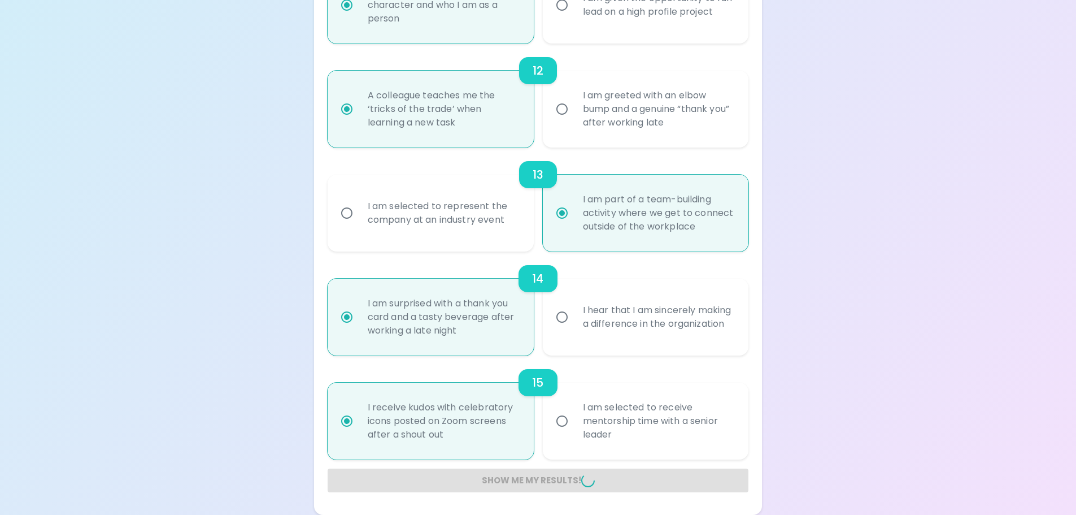
radio input "false"
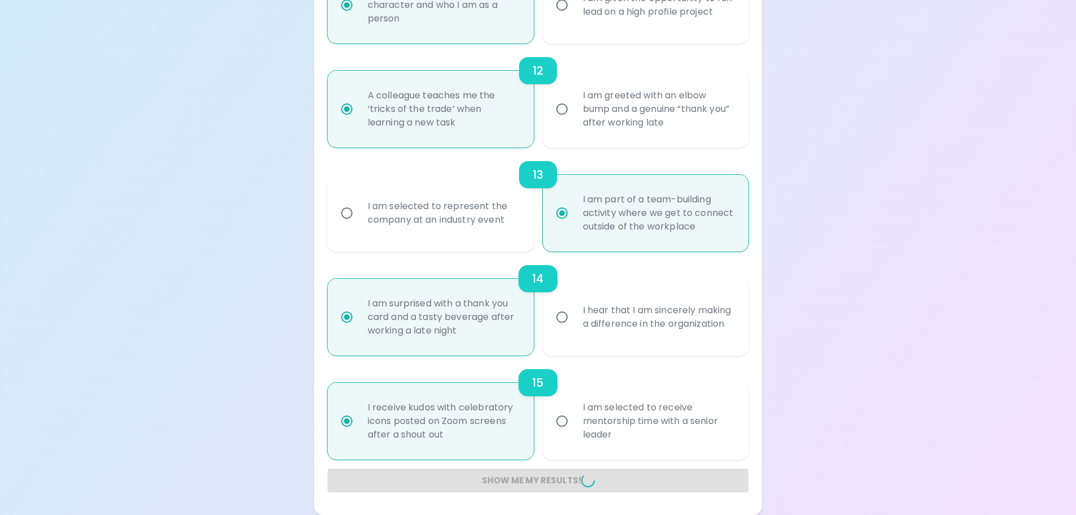
radio input "false"
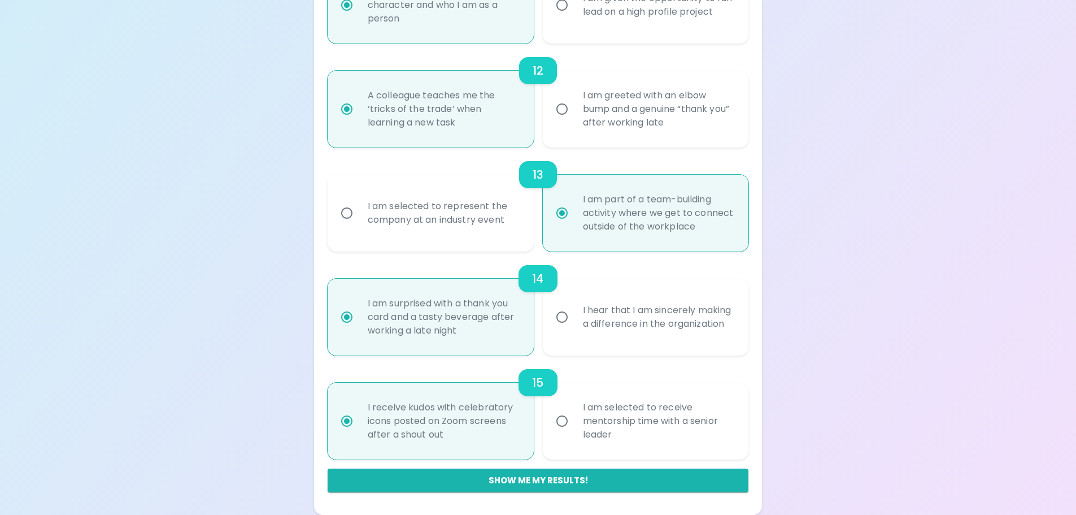
scroll to position [634, 0]
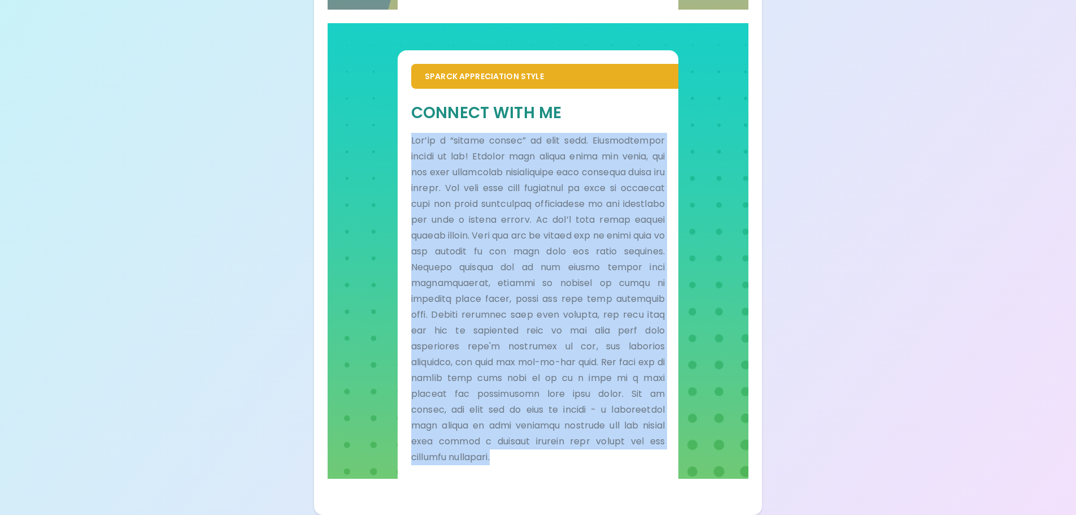
drag, startPoint x: 412, startPoint y: 139, endPoint x: 530, endPoint y: 456, distance: 338.9
click at [530, 456] on p at bounding box center [538, 299] width 254 height 332
copy p "Lor’ip d “sitame consec” ad elit sedd. Eiusmodtempor incidi ut lab! Etdolor mag…"
click at [707, 323] on div "Sparck Appreciation Style Connect With Me" at bounding box center [538, 250] width 421 height 455
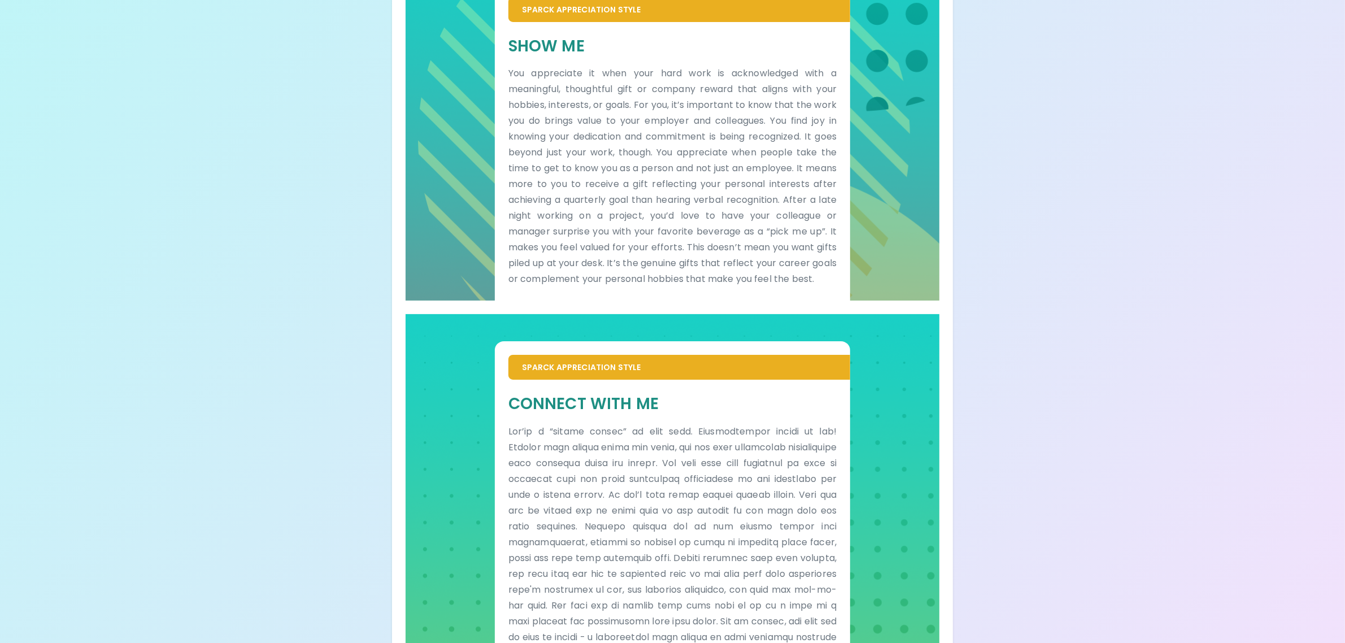
scroll to position [0, 0]
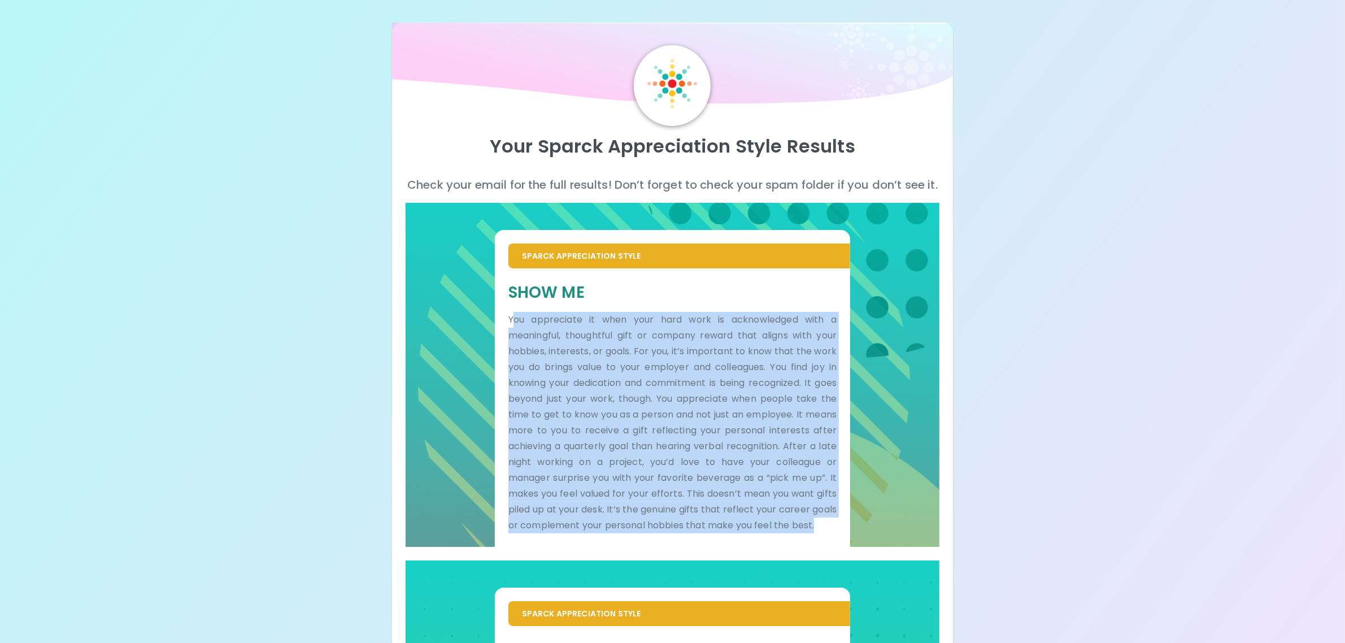
drag, startPoint x: 512, startPoint y: 337, endPoint x: 506, endPoint y: 467, distance: 130.1
click at [529, 514] on p "You appreciate it when your hard work is acknowledged with a meaningful, though…" at bounding box center [672, 422] width 328 height 221
click at [515, 425] on p "You appreciate it when your hard work is acknowledged with a meaningful, though…" at bounding box center [672, 422] width 328 height 221
drag, startPoint x: 508, startPoint y: 337, endPoint x: 534, endPoint y: 568, distance: 232.4
click at [534, 514] on div "Show Me You appreciate it when your hard work is acknowledged with a meaningful…" at bounding box center [672, 407] width 355 height 278
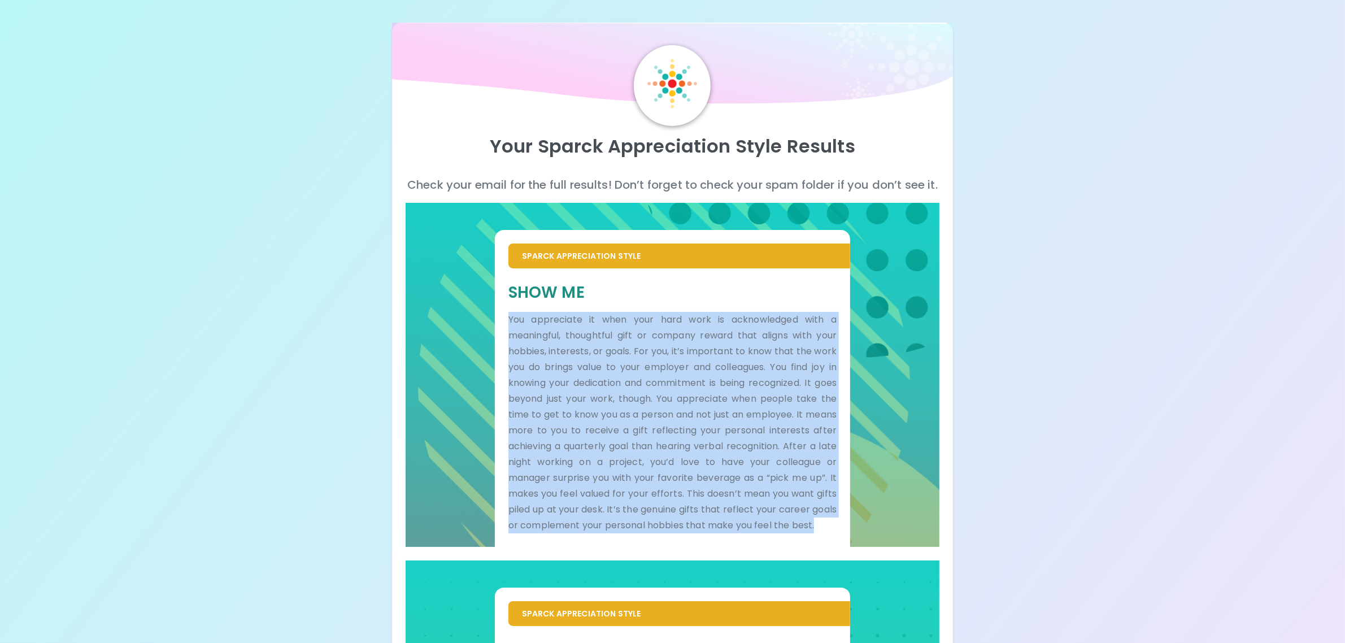
copy p "You appreciate it when your hard work is acknowledged with a meaningful, though…"
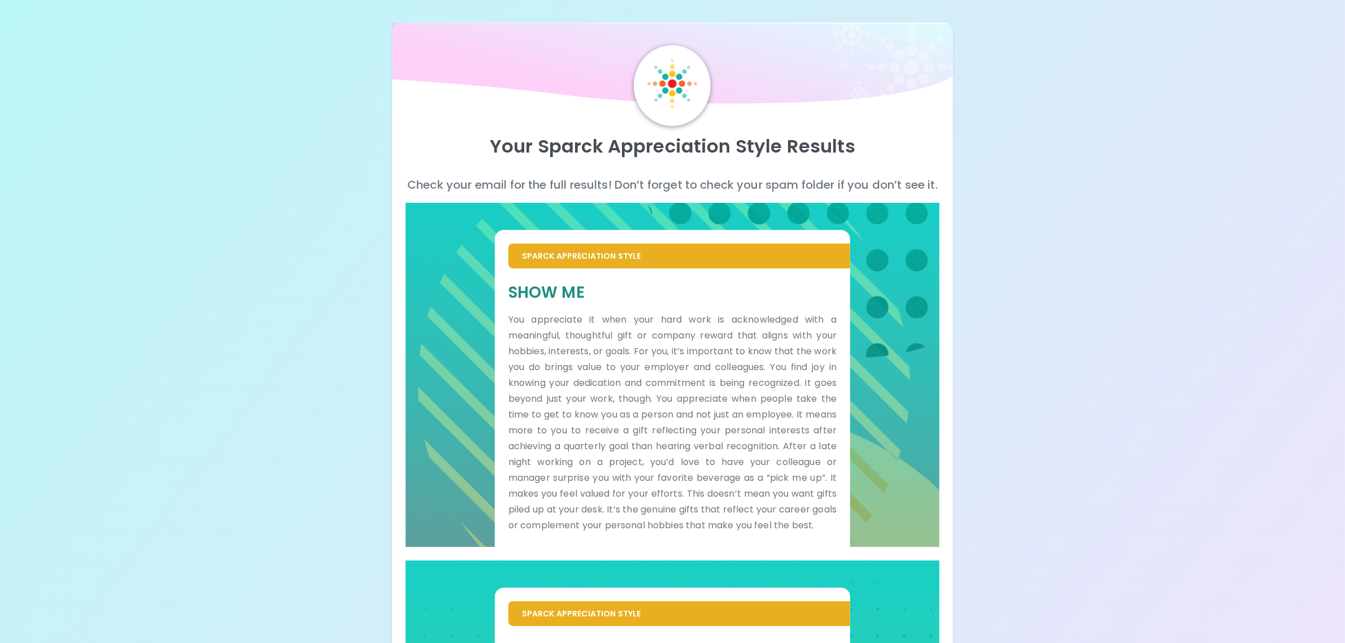
click at [899, 161] on div "Your Sparck Appreciation Style Results" at bounding box center [672, 151] width 533 height 50
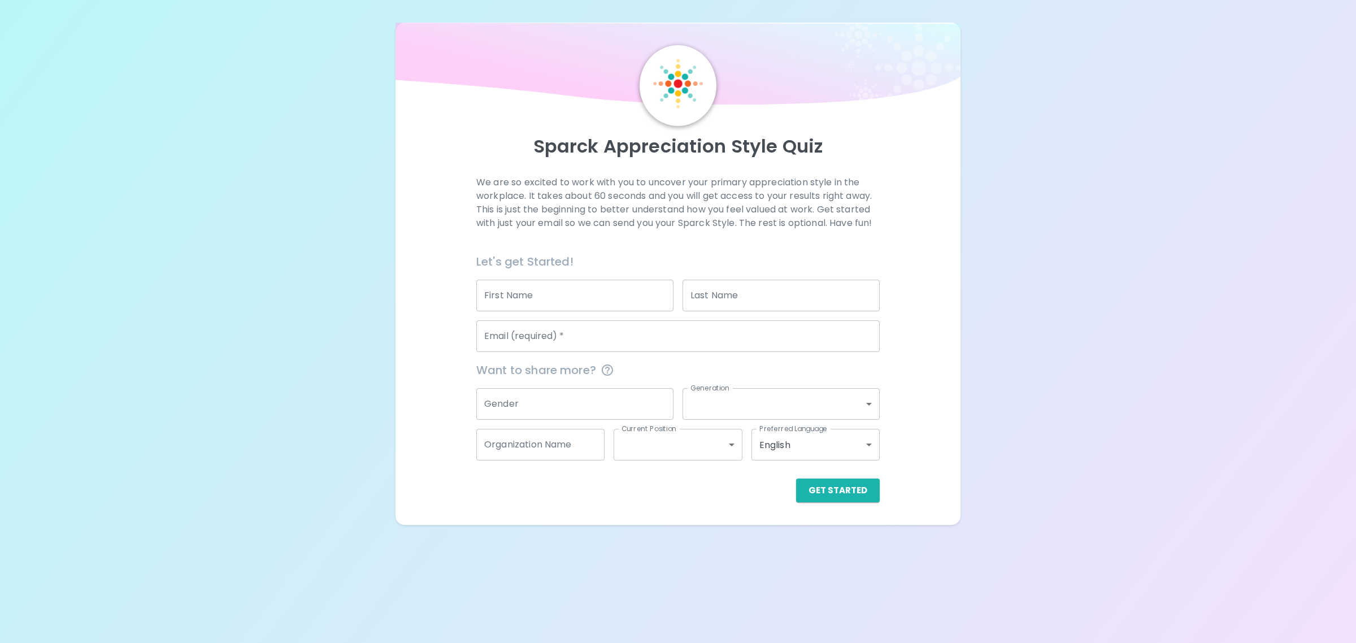
click at [589, 353] on div "Want to share more?" at bounding box center [673, 365] width 412 height 27
click at [589, 345] on input "Email (required)   *" at bounding box center [677, 336] width 403 height 32
click at [934, 342] on div "We are so excited to work with you to uncover your primary appreciation style i…" at bounding box center [678, 339] width 538 height 326
